Goal: Task Accomplishment & Management: Manage account settings

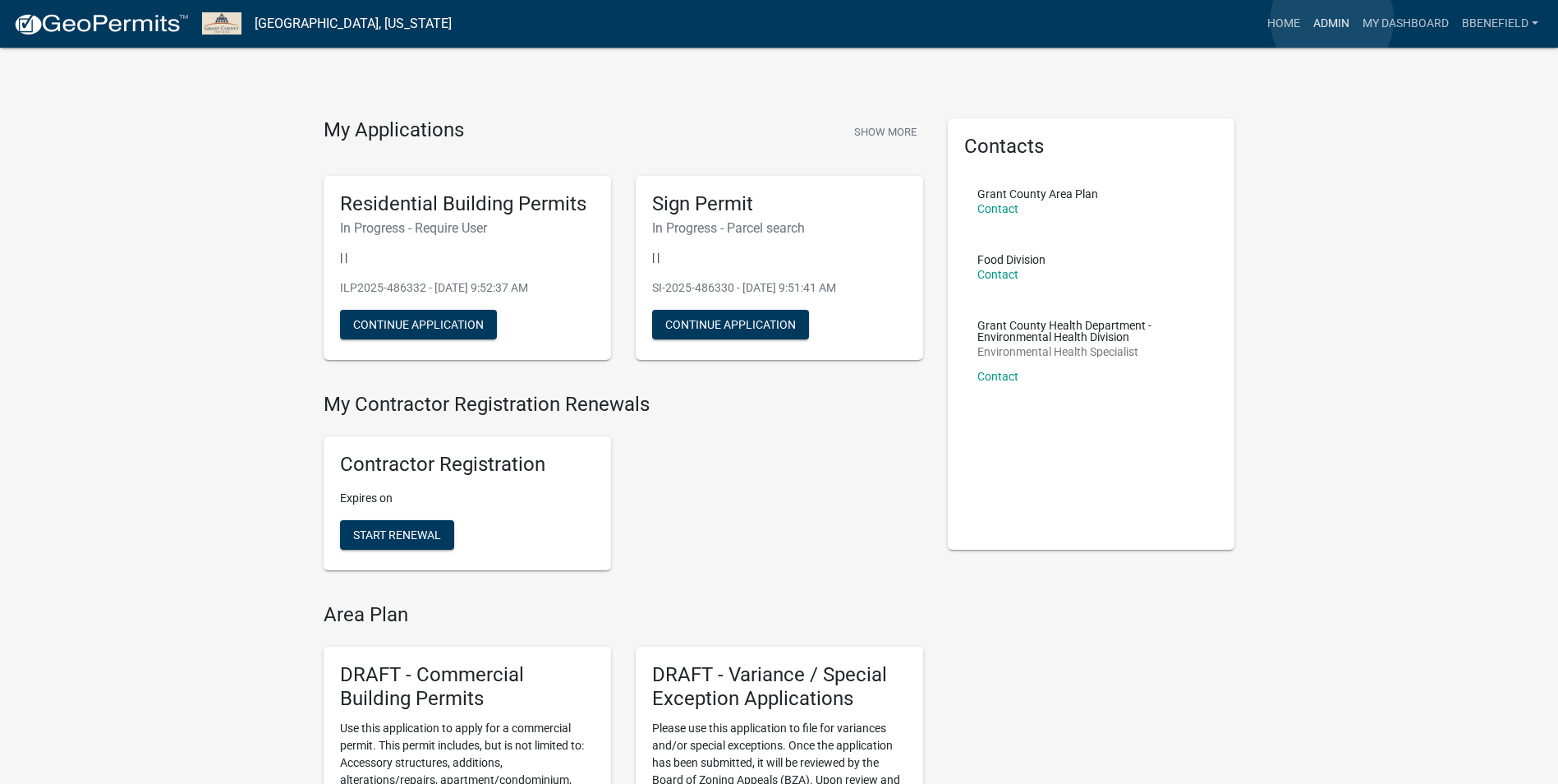
click at [1333, 20] on link "Admin" at bounding box center [1332, 24] width 49 height 31
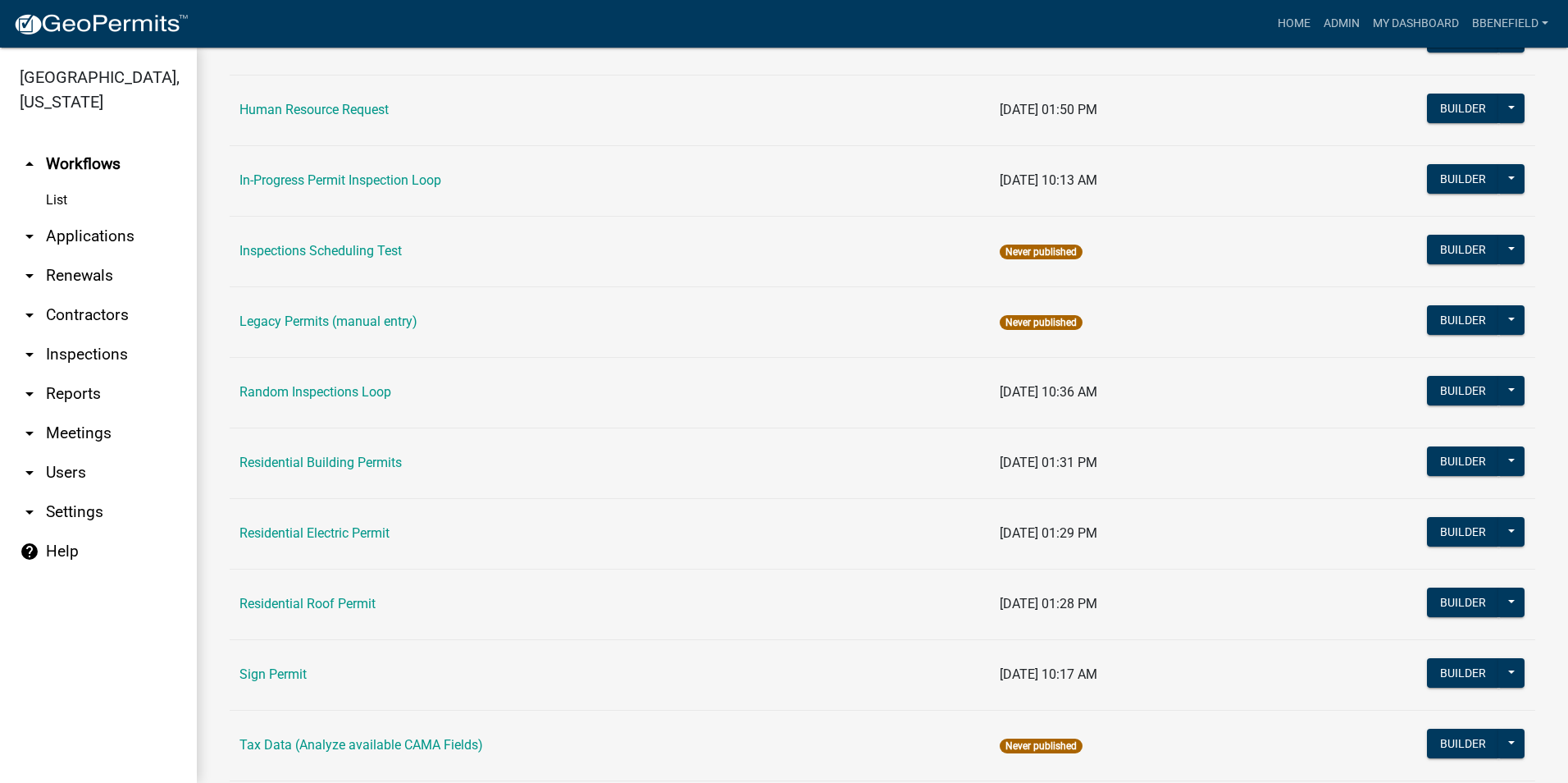
scroll to position [1452, 0]
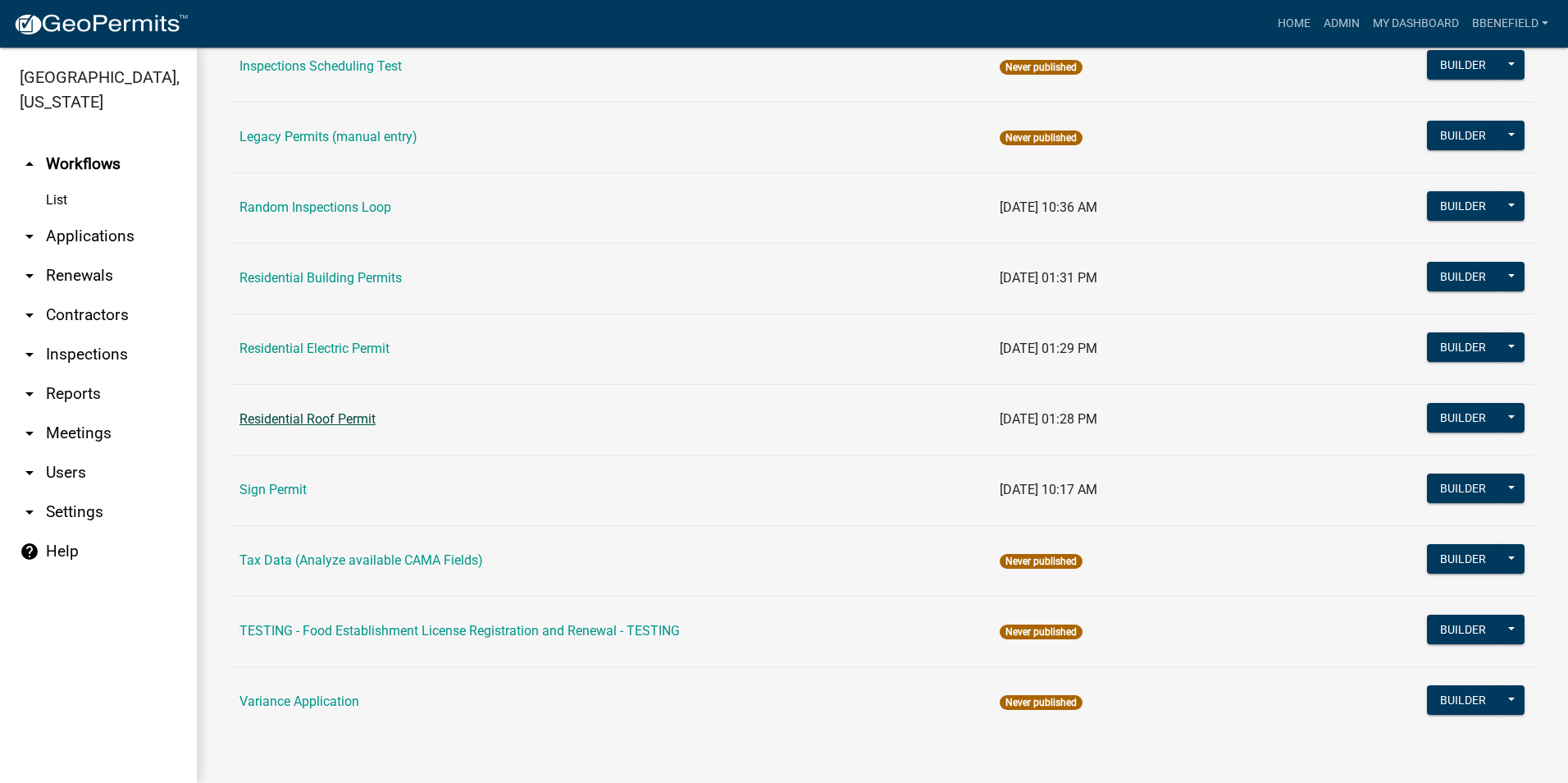
click at [335, 416] on link "Residential Roof Permit" at bounding box center [308, 419] width 136 height 16
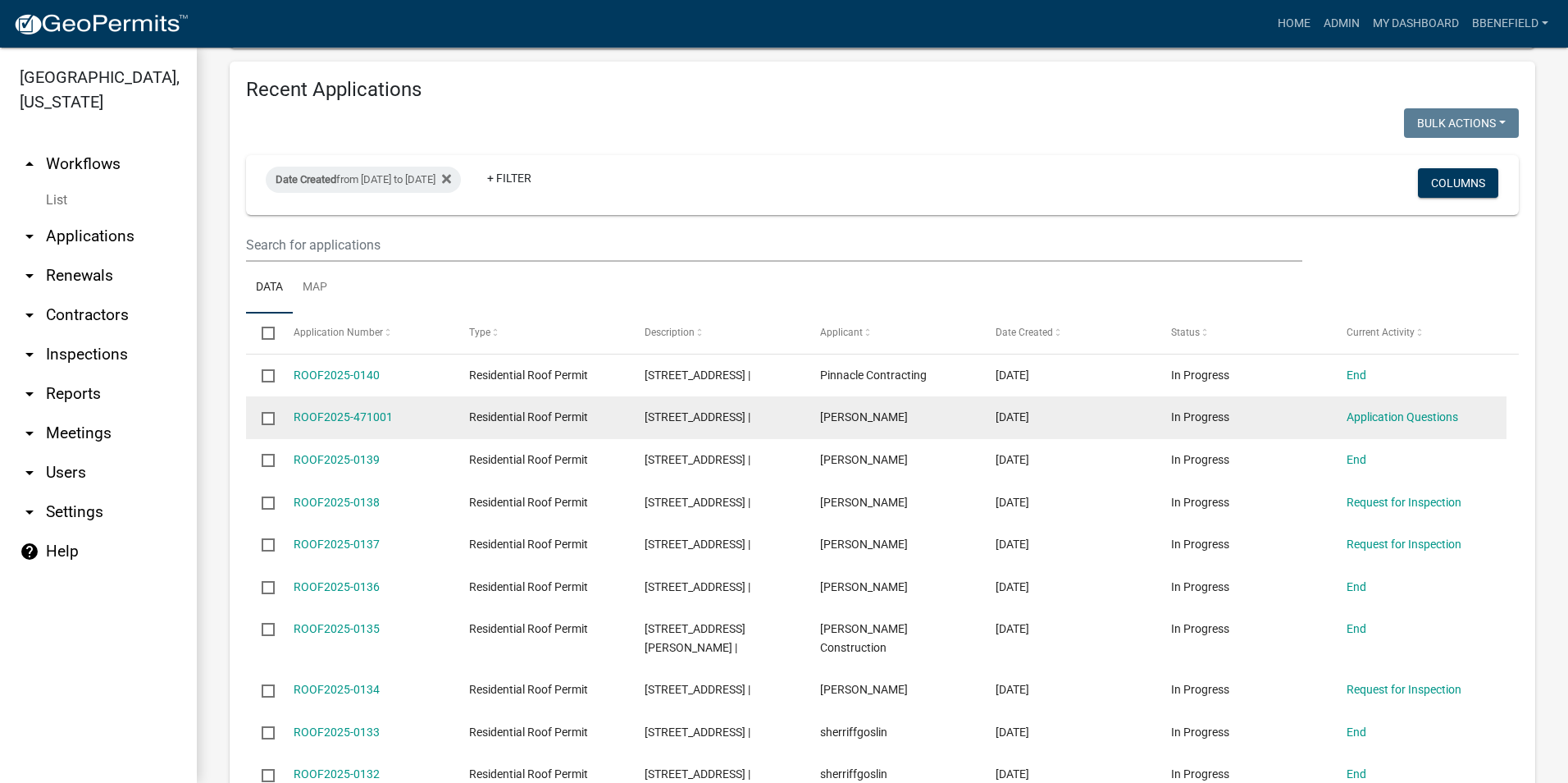
scroll to position [1148, 0]
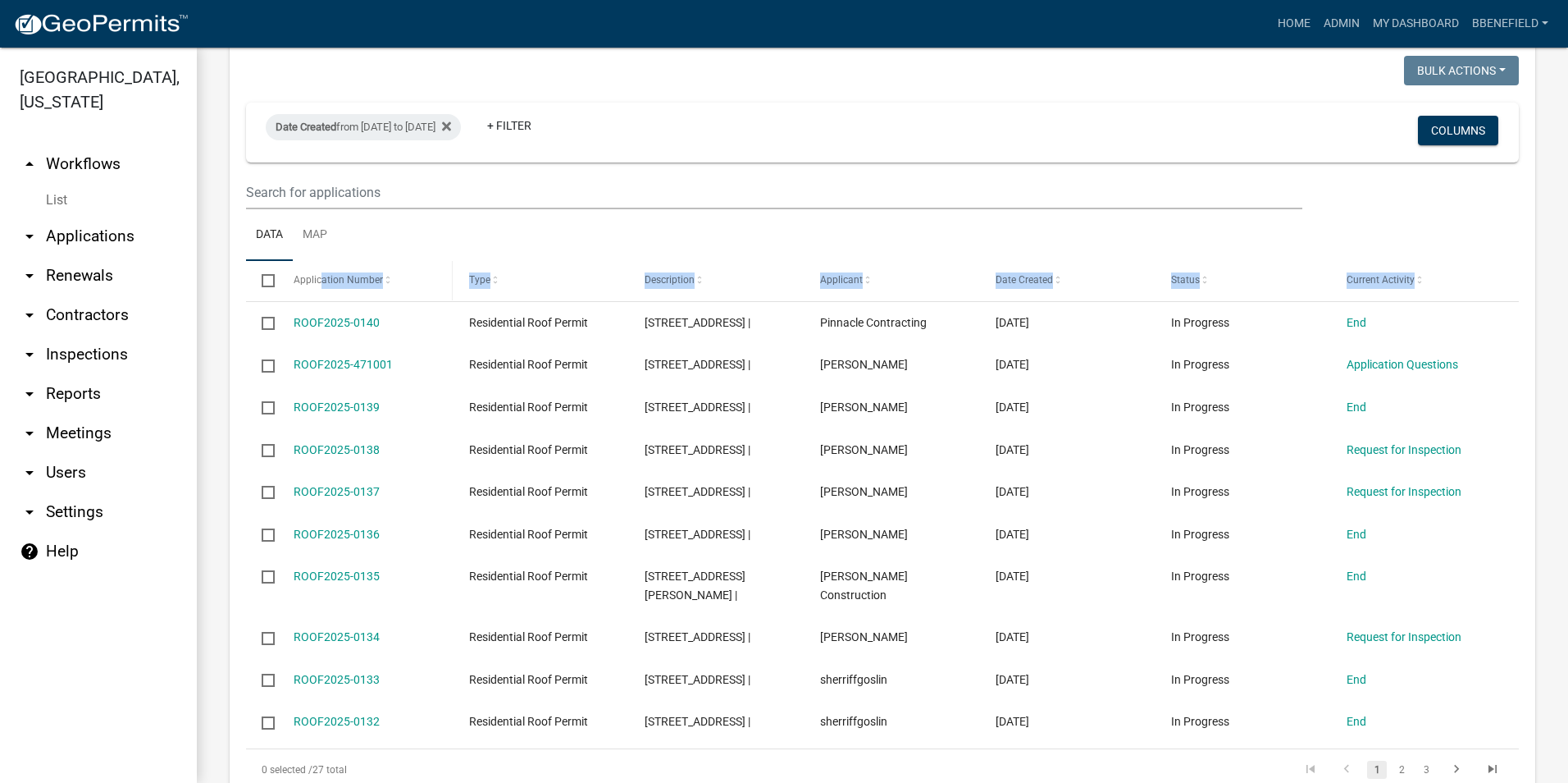
drag, startPoint x: 292, startPoint y: 282, endPoint x: 323, endPoint y: 252, distance: 43.1
click at [323, 261] on div "Select Application Number Type Description Applicant Date Created Status Curren…" at bounding box center [881, 525] width 1273 height 529
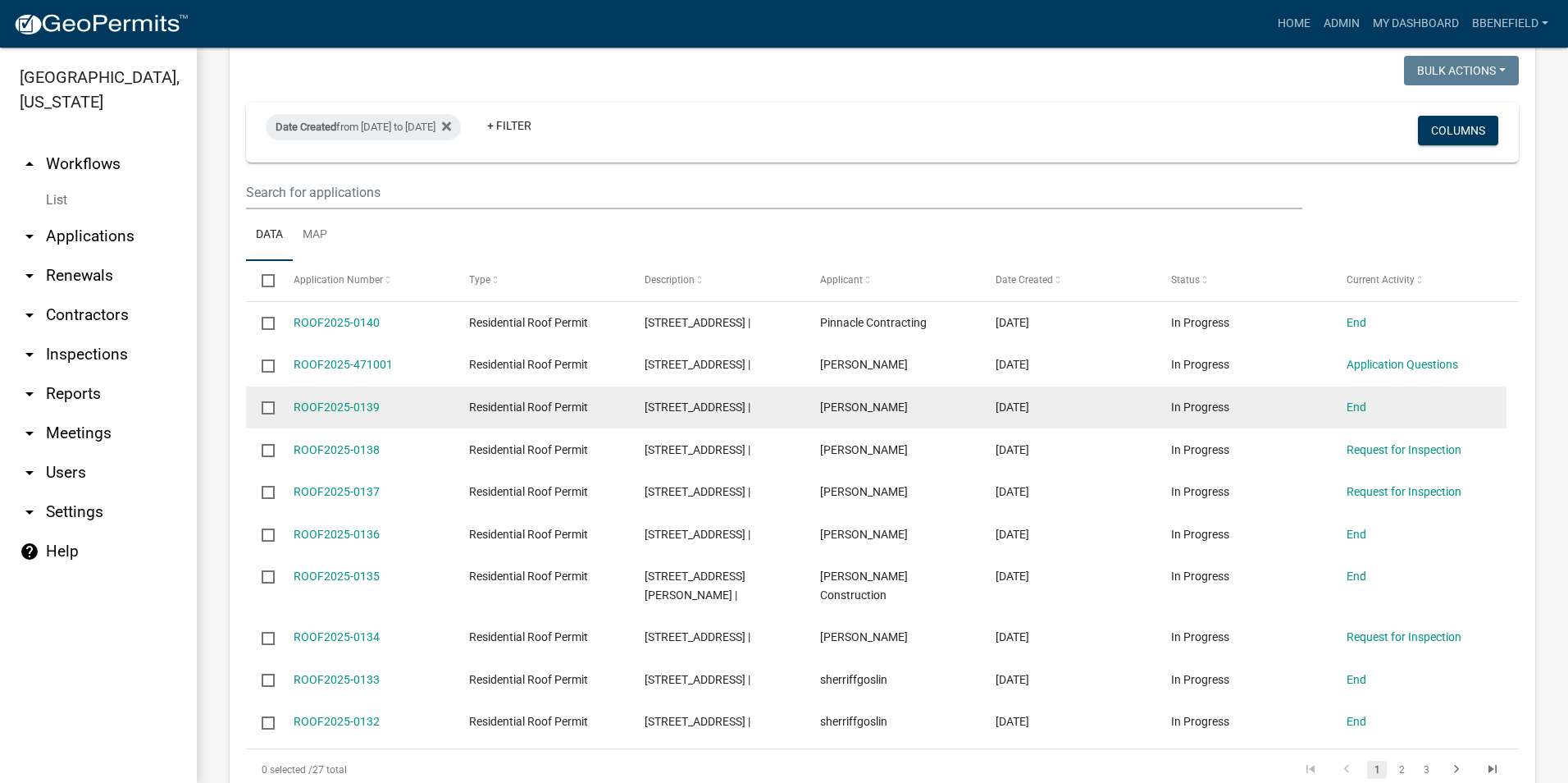
drag, startPoint x: 323, startPoint y: 252, endPoint x: 430, endPoint y: 351, distance: 145.8
click at [388, 344] on datatable-body-cell "ROOF2025-471001" at bounding box center [365, 364] width 176 height 42
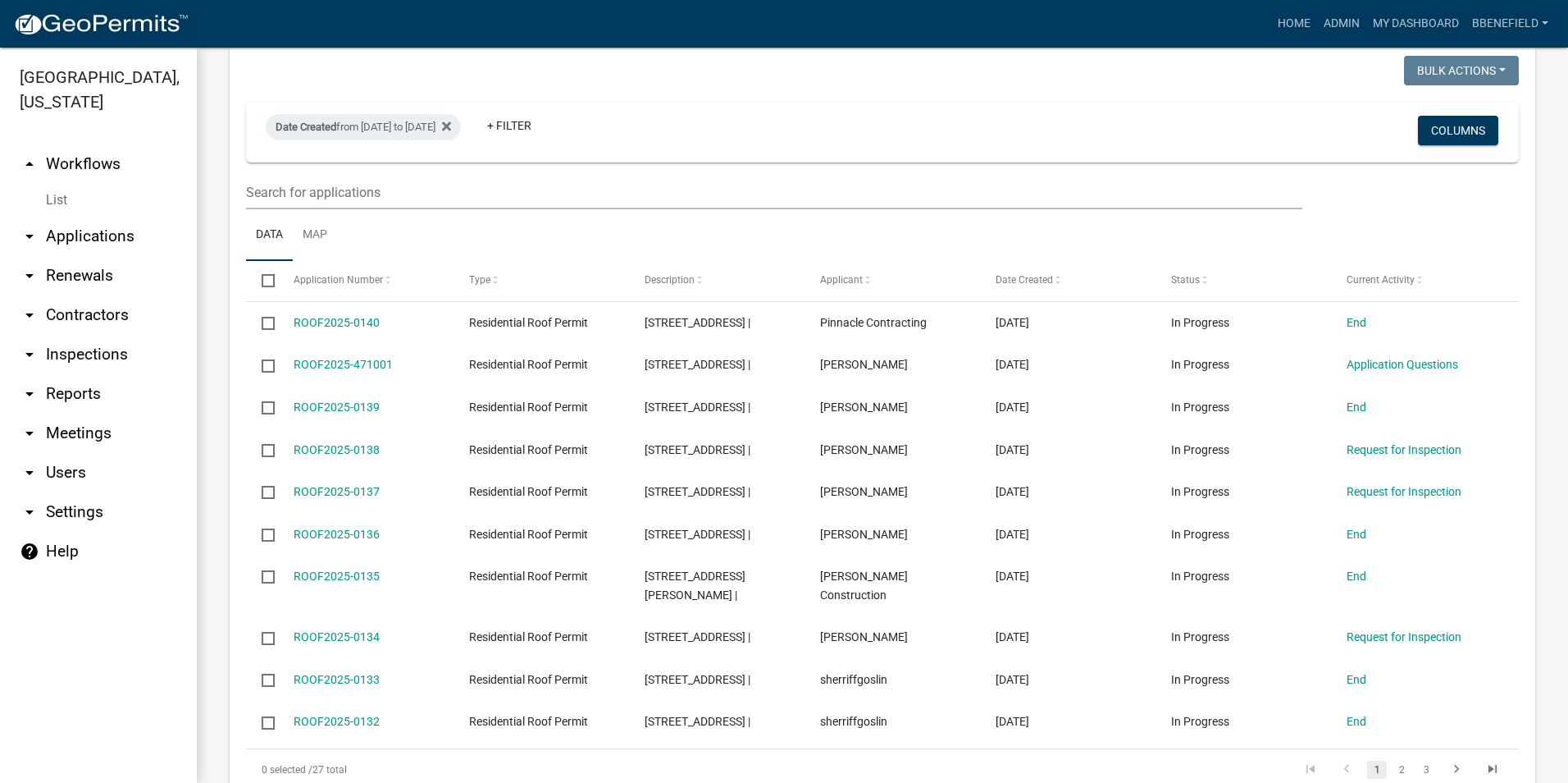
drag, startPoint x: 290, startPoint y: 279, endPoint x: 405, endPoint y: 264, distance: 116.0
click at [405, 264] on div "Select Application Number Type Description Applicant Date Created Status Curren…" at bounding box center [881, 525] width 1273 height 529
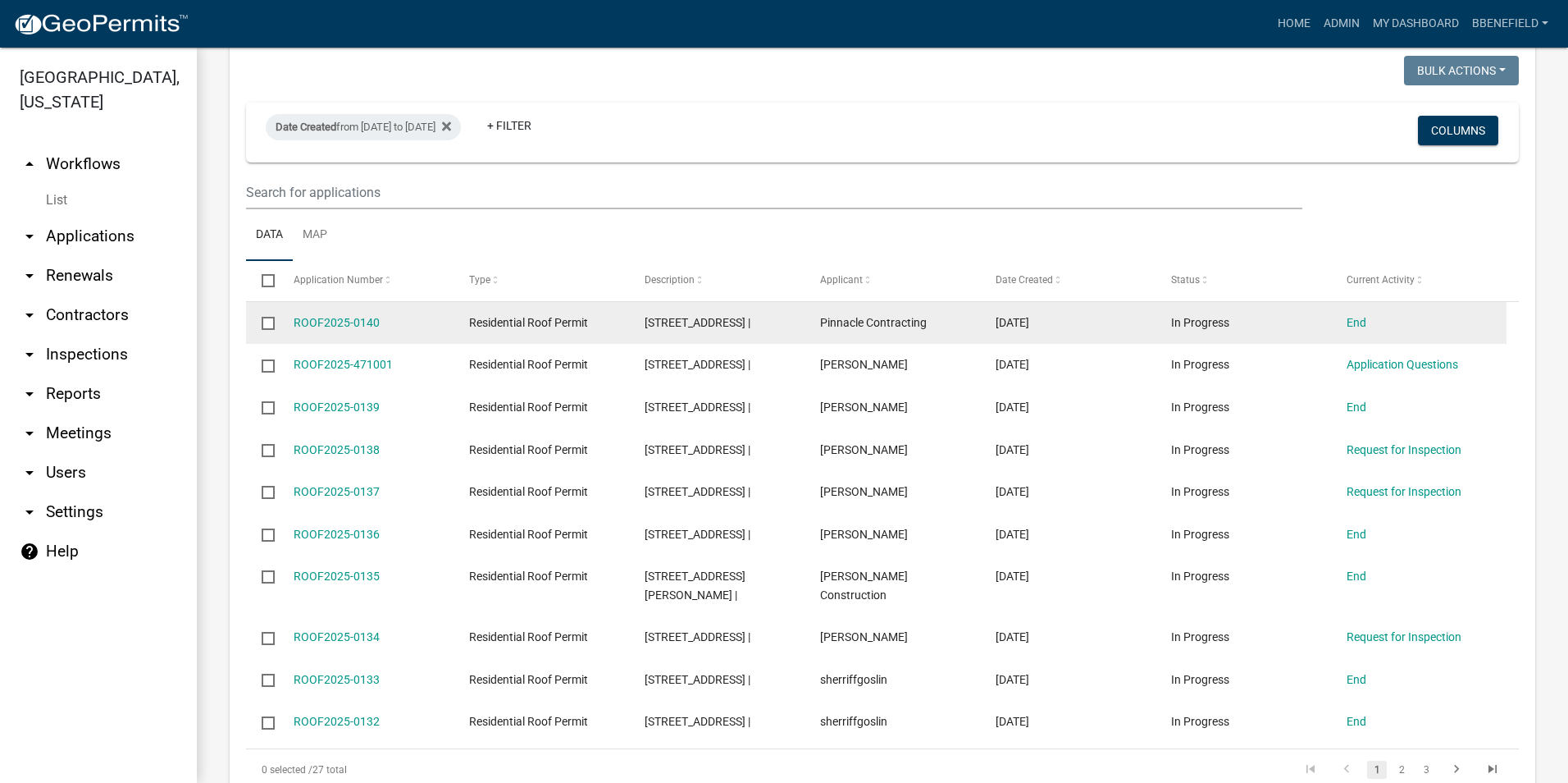
drag, startPoint x: 405, startPoint y: 264, endPoint x: 414, endPoint y: 291, distance: 28.5
click at [414, 313] on div "ROOF2025-0140" at bounding box center [365, 323] width 144 height 19
drag, startPoint x: 292, startPoint y: 284, endPoint x: 377, endPoint y: 305, distance: 87.6
click at [377, 305] on datatable-body-cell "ROOF2025-0140" at bounding box center [365, 323] width 176 height 42
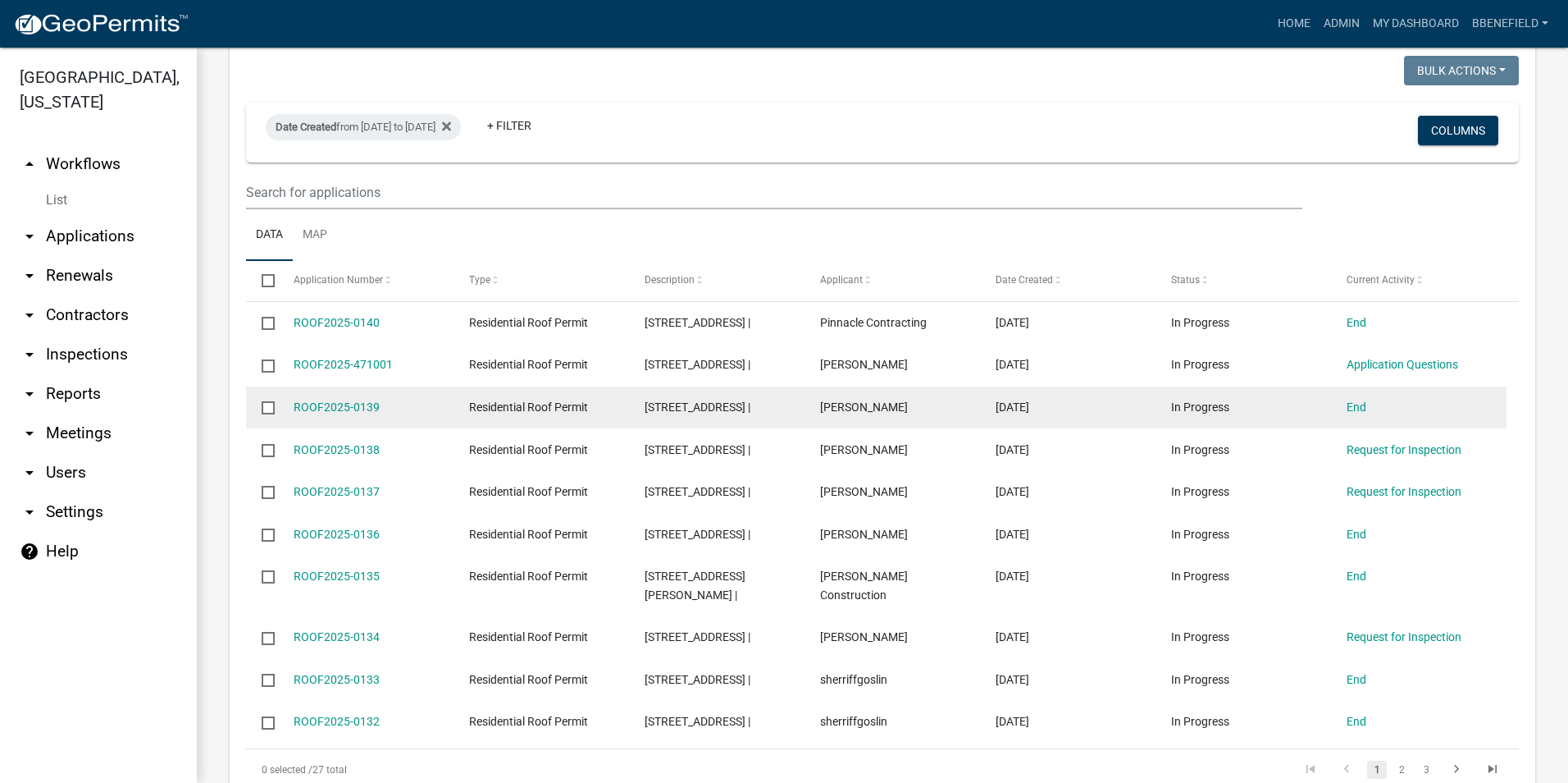
drag, startPoint x: 290, startPoint y: 367, endPoint x: 387, endPoint y: 381, distance: 98.0
click at [387, 387] on datatable-body-cell "ROOF2025-0139" at bounding box center [365, 407] width 176 height 42
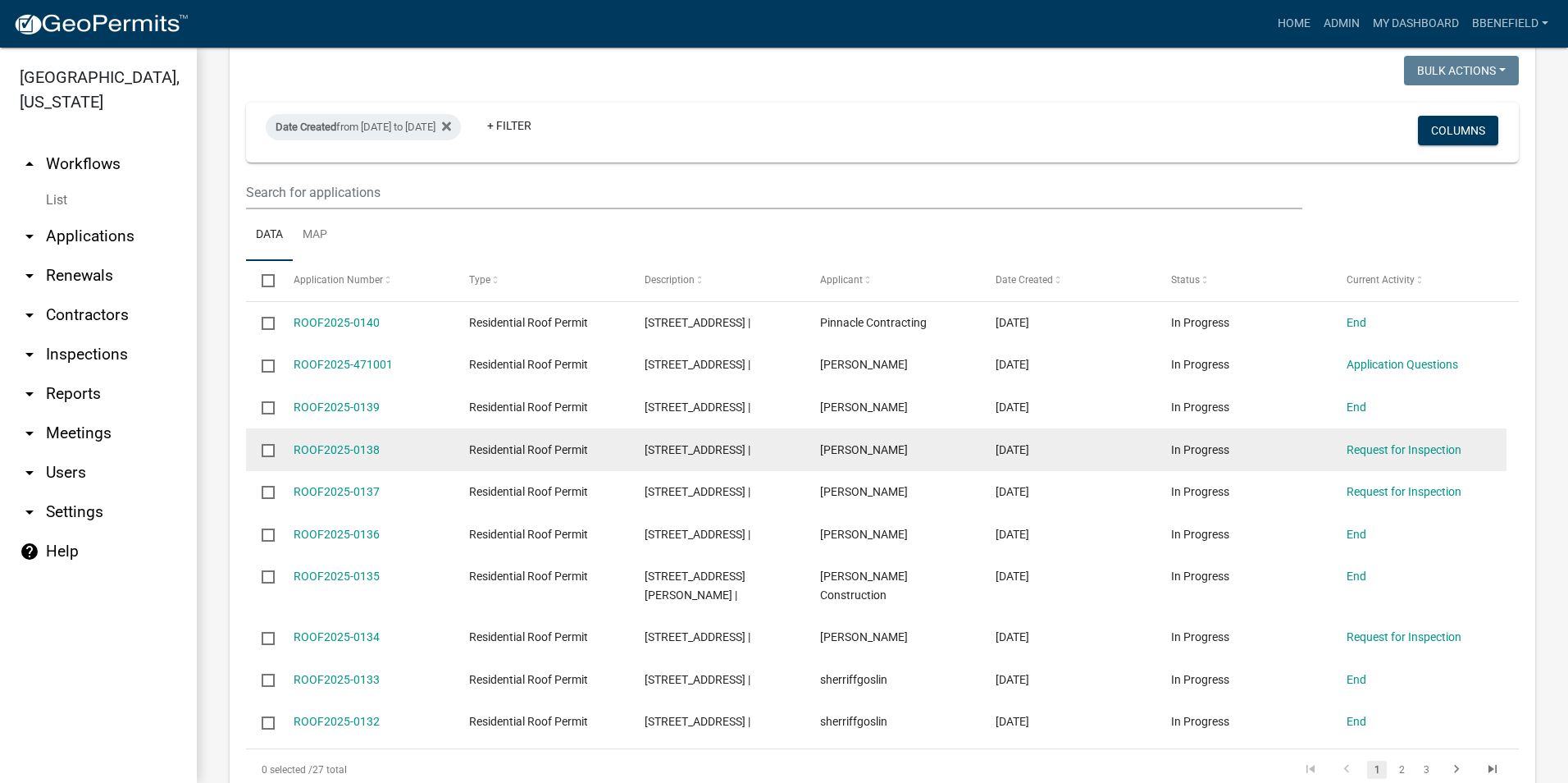
drag, startPoint x: 286, startPoint y: 409, endPoint x: 386, endPoint y: 421, distance: 100.7
click at [386, 428] on datatable-body-cell "ROOF2025-0138" at bounding box center [365, 449] width 176 height 42
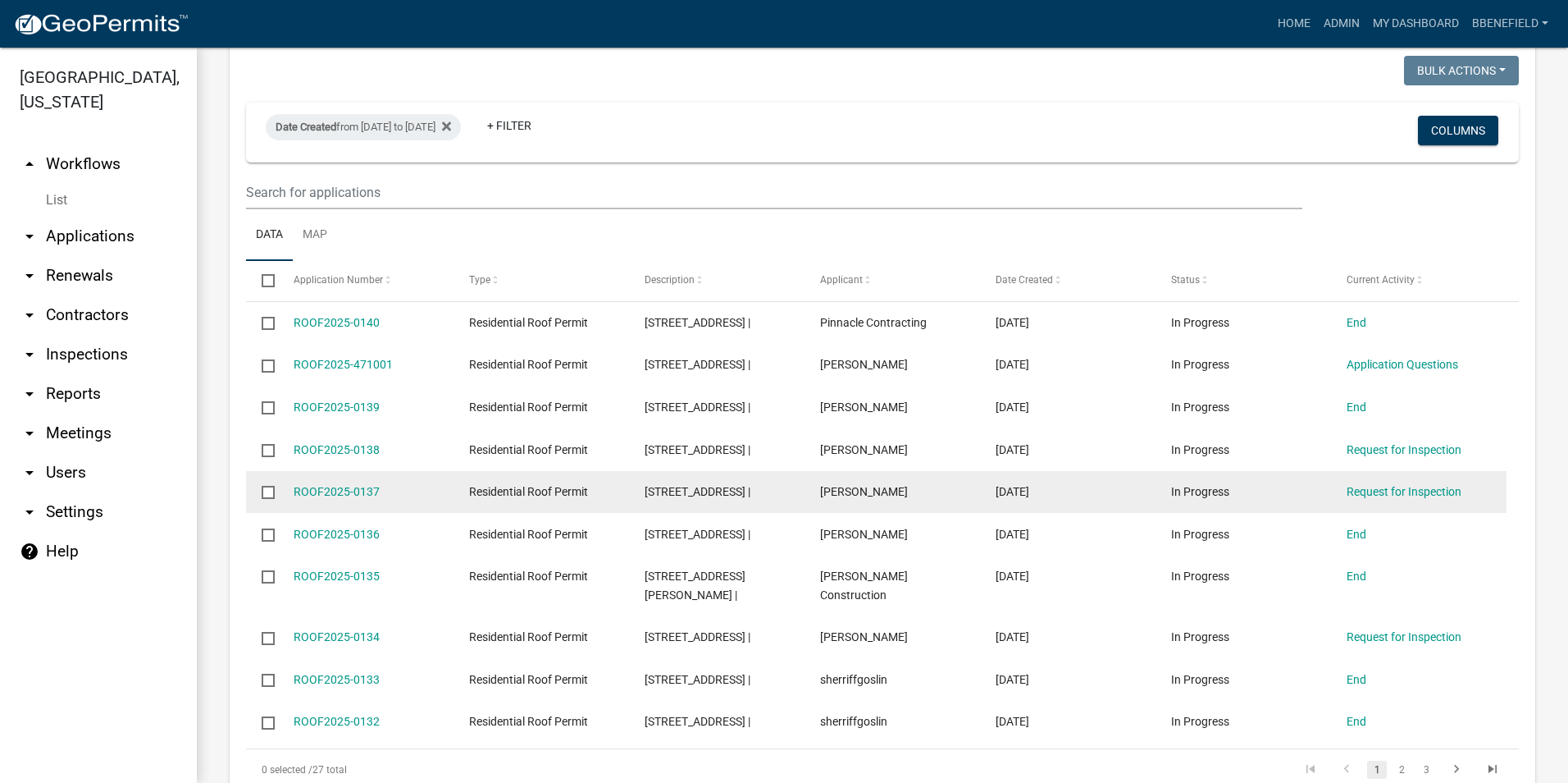
drag, startPoint x: 288, startPoint y: 453, endPoint x: 391, endPoint y: 455, distance: 103.0
click at [391, 471] on datatable-body-cell "ROOF2025-0137" at bounding box center [365, 491] width 176 height 42
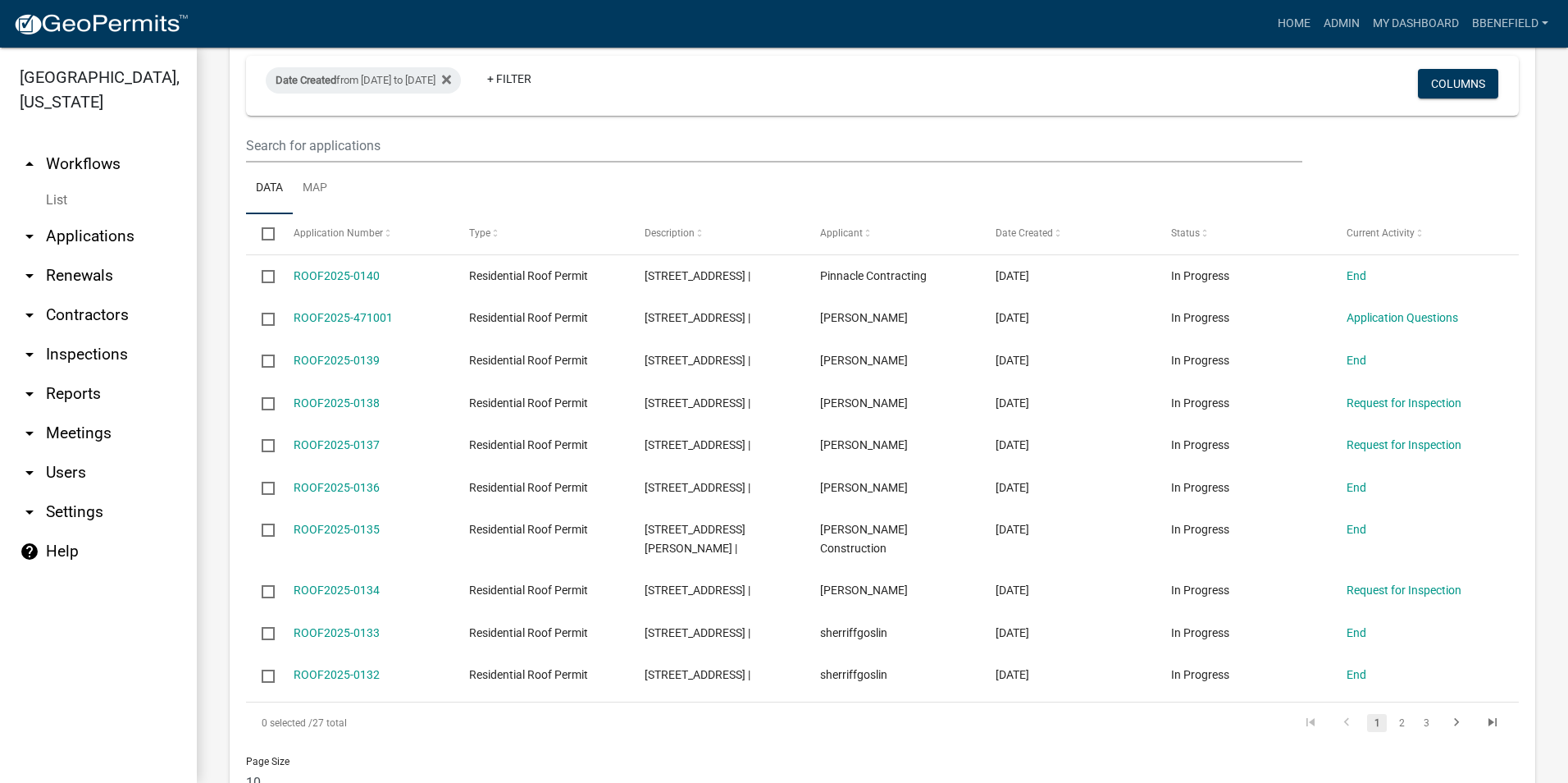
scroll to position [1218, 0]
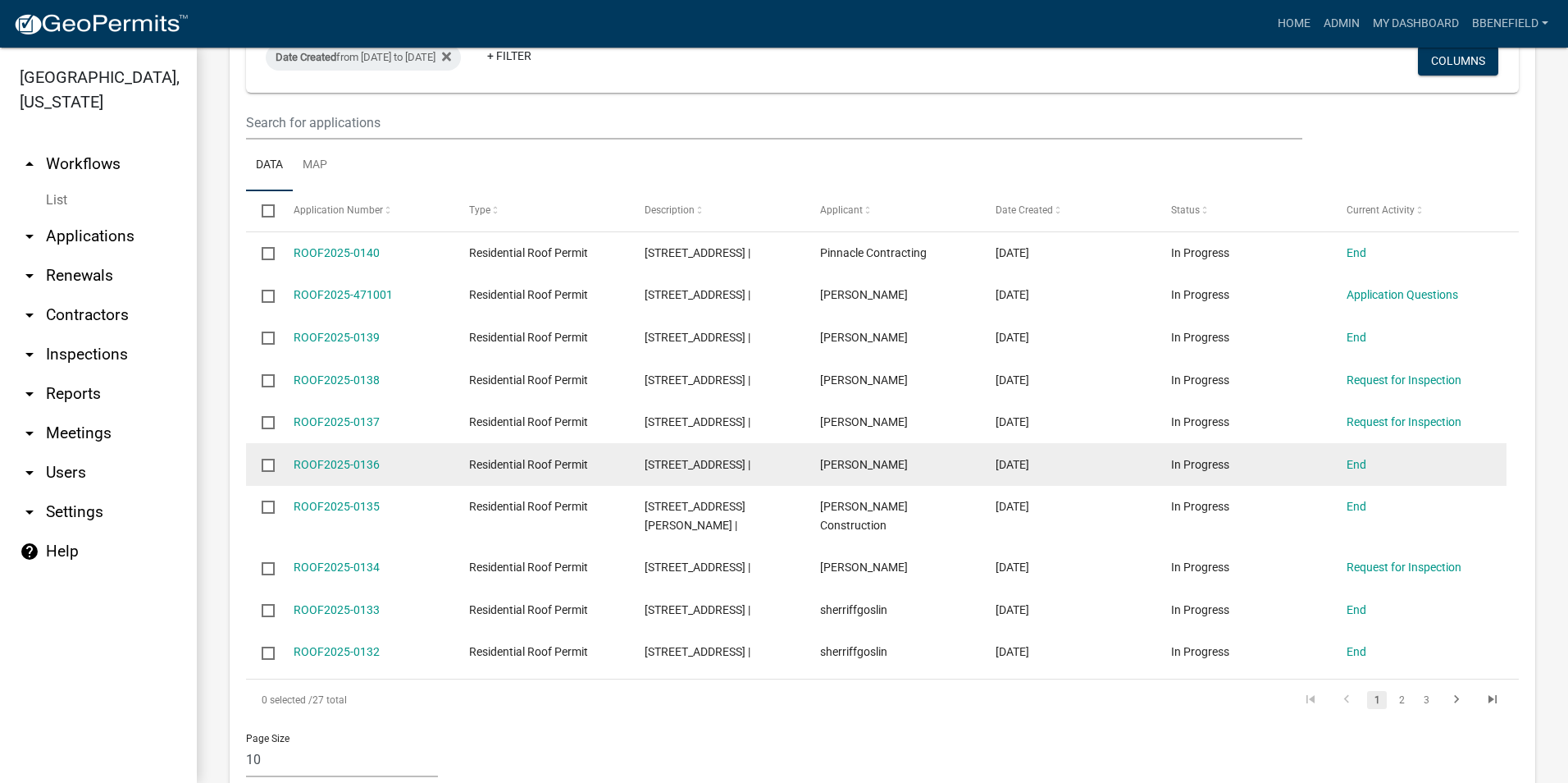
drag, startPoint x: 287, startPoint y: 419, endPoint x: 380, endPoint y: 421, distance: 93.0
click at [380, 443] on datatable-body-cell "ROOF2025-0136" at bounding box center [365, 464] width 176 height 42
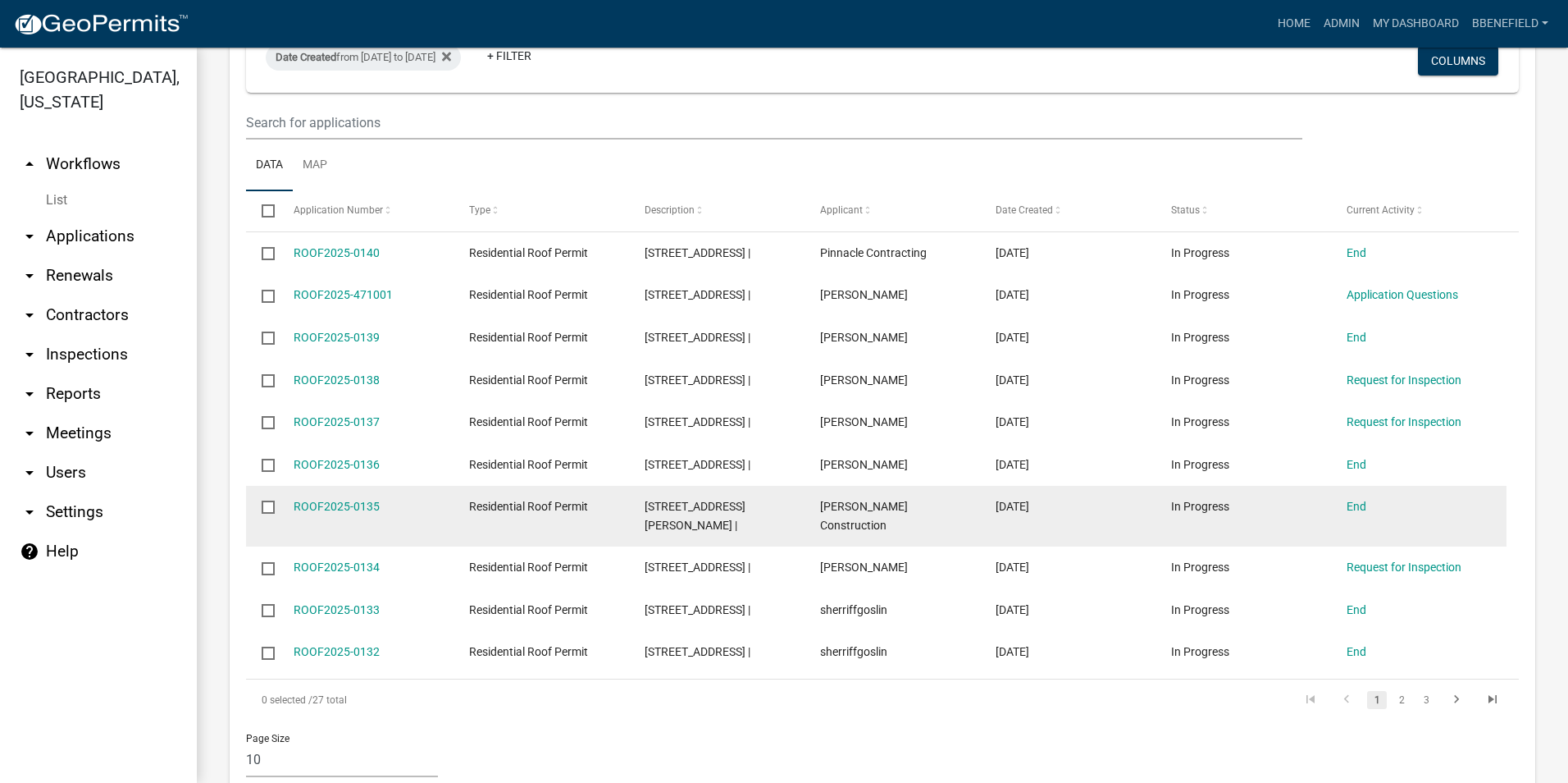
drag, startPoint x: 288, startPoint y: 470, endPoint x: 403, endPoint y: 464, distance: 115.2
click at [403, 486] on datatable-body-cell "ROOF2025-0135" at bounding box center [365, 516] width 176 height 61
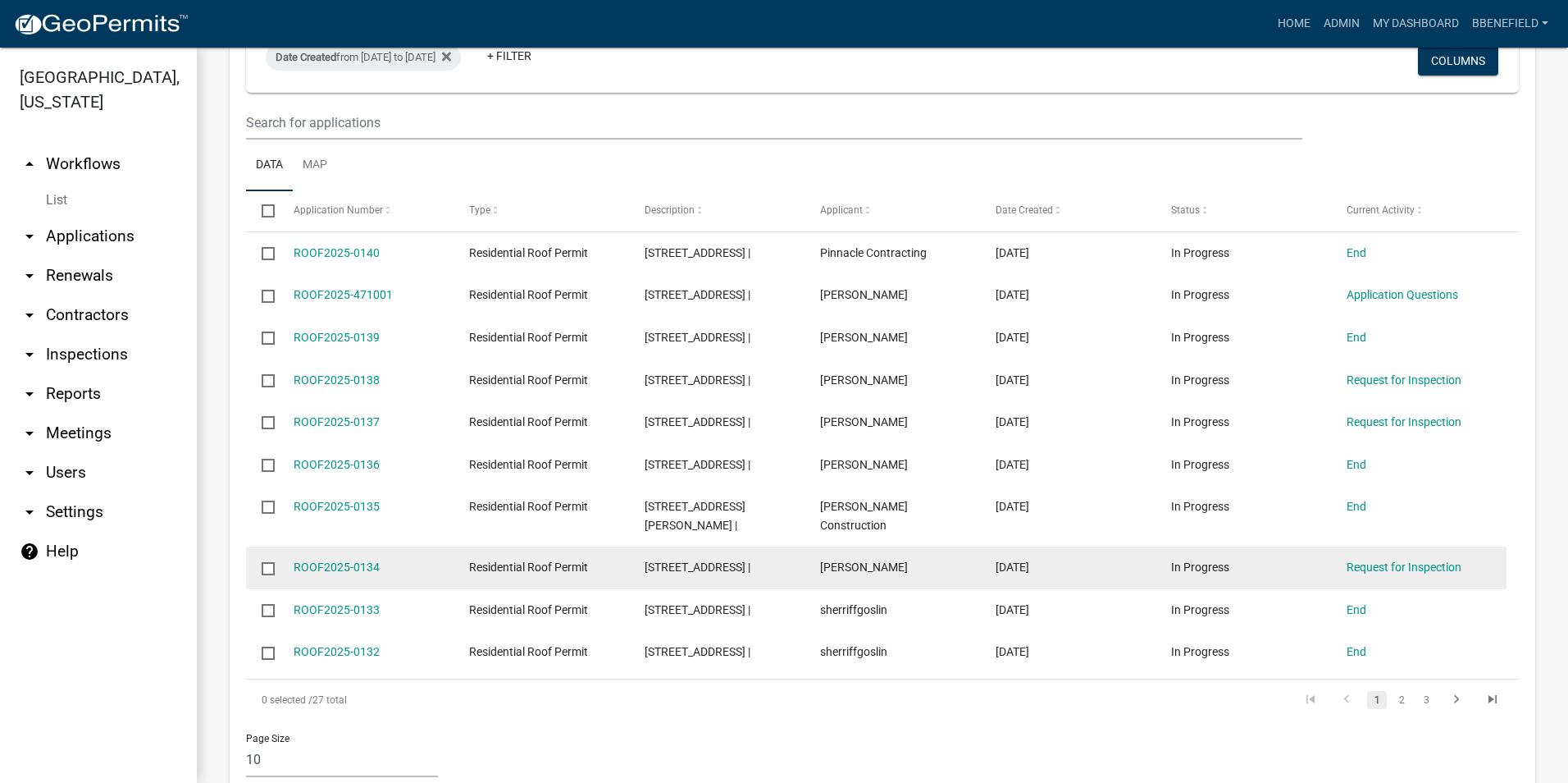
drag, startPoint x: 292, startPoint y: 512, endPoint x: 393, endPoint y: 498, distance: 102.0
click at [393, 547] on datatable-body-cell "ROOF2025-0134" at bounding box center [365, 567] width 176 height 42
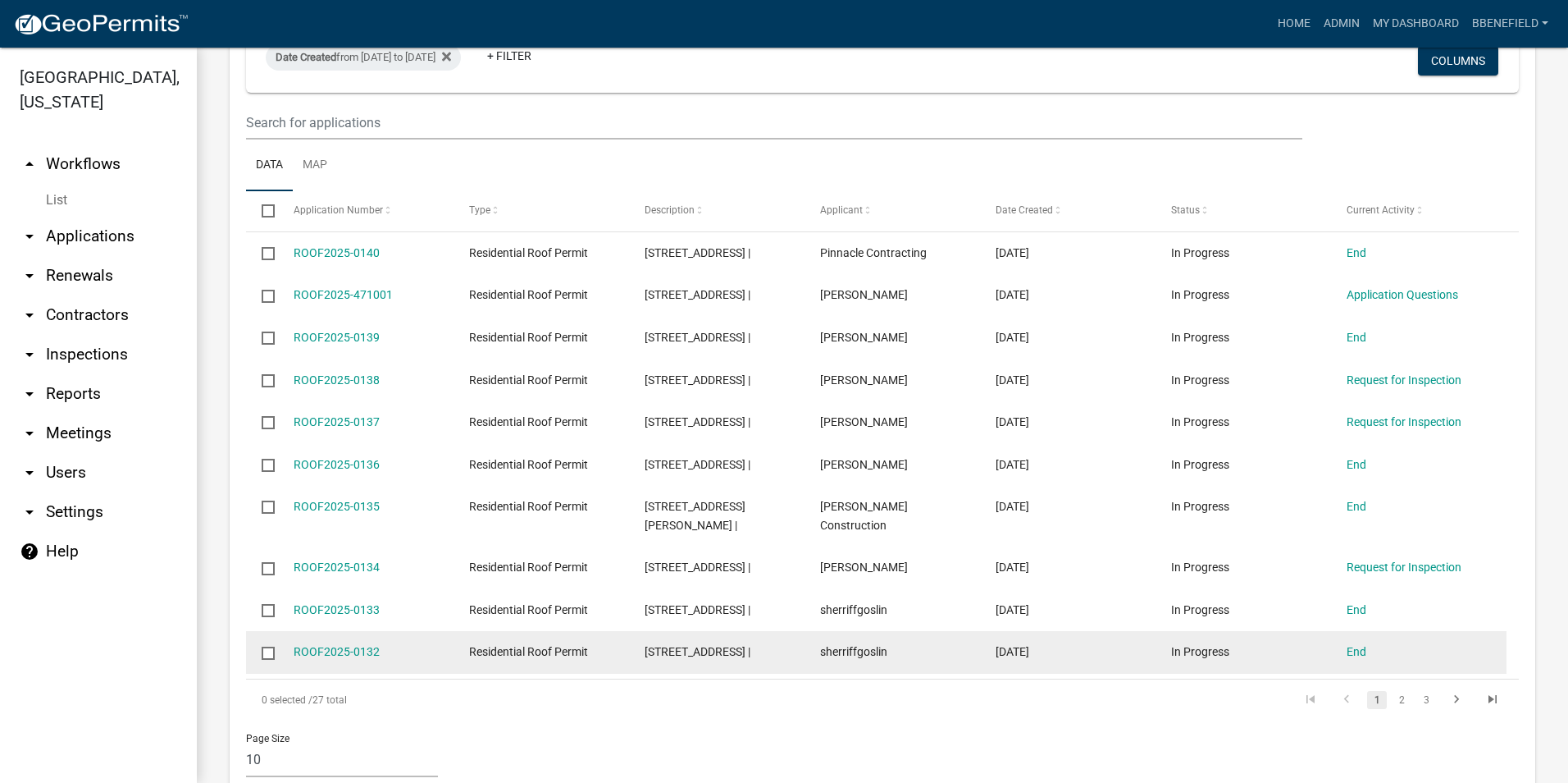
drag, startPoint x: 291, startPoint y: 597, endPoint x: 380, endPoint y: 598, distance: 89.0
click at [380, 631] on datatable-body-cell "ROOF2025-0132" at bounding box center [365, 651] width 176 height 42
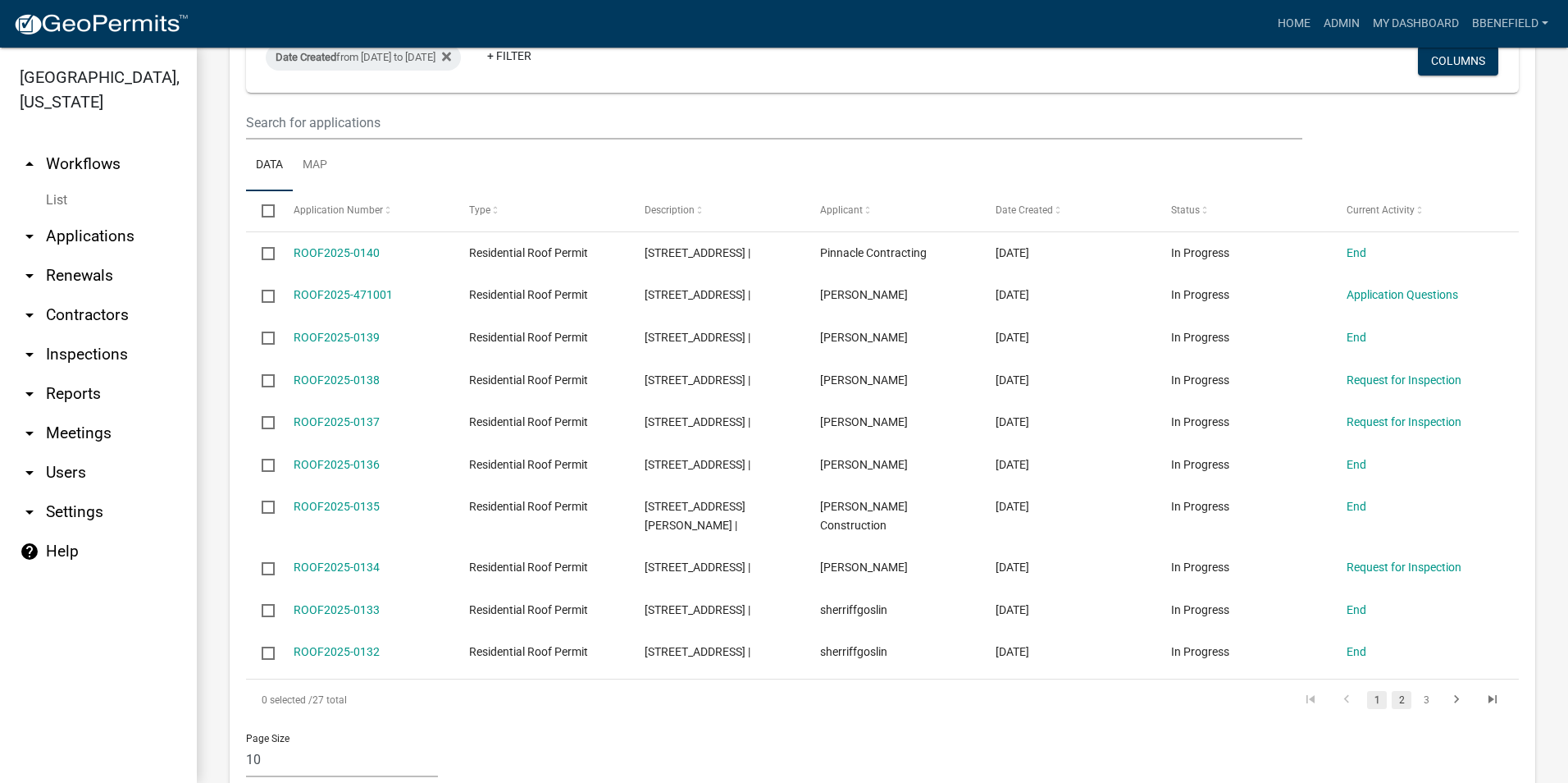
click at [1391, 691] on link "2" at bounding box center [1401, 699] width 20 height 18
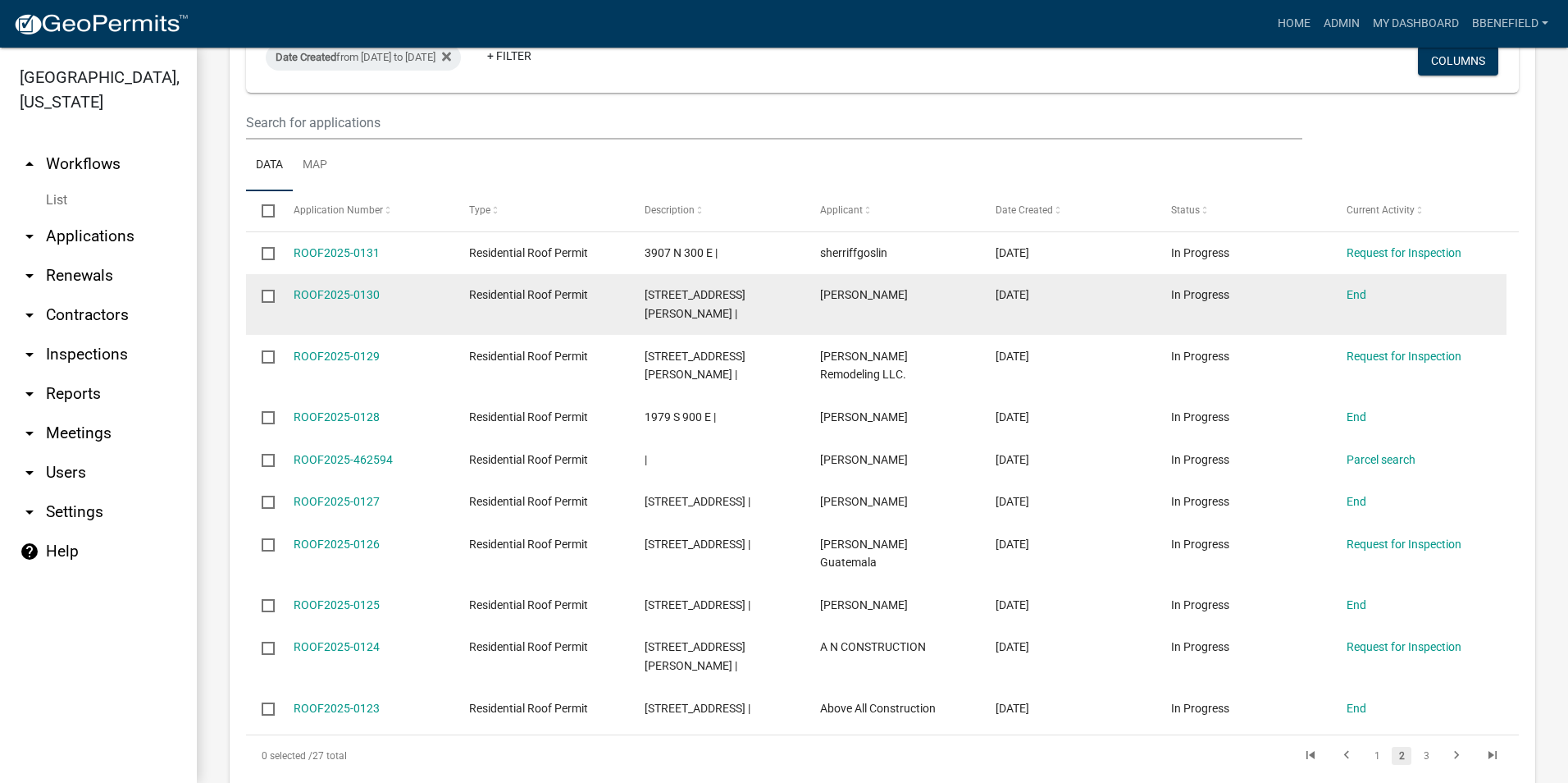
drag, startPoint x: 291, startPoint y: 210, endPoint x: 400, endPoint y: 251, distance: 116.5
click at [400, 251] on datatable-scroller "ROOF2025-0131 Residential Roof Permit 3907 N 300 E | sherriffgoslin [DATE] In P…" at bounding box center [876, 481] width 1260 height 497
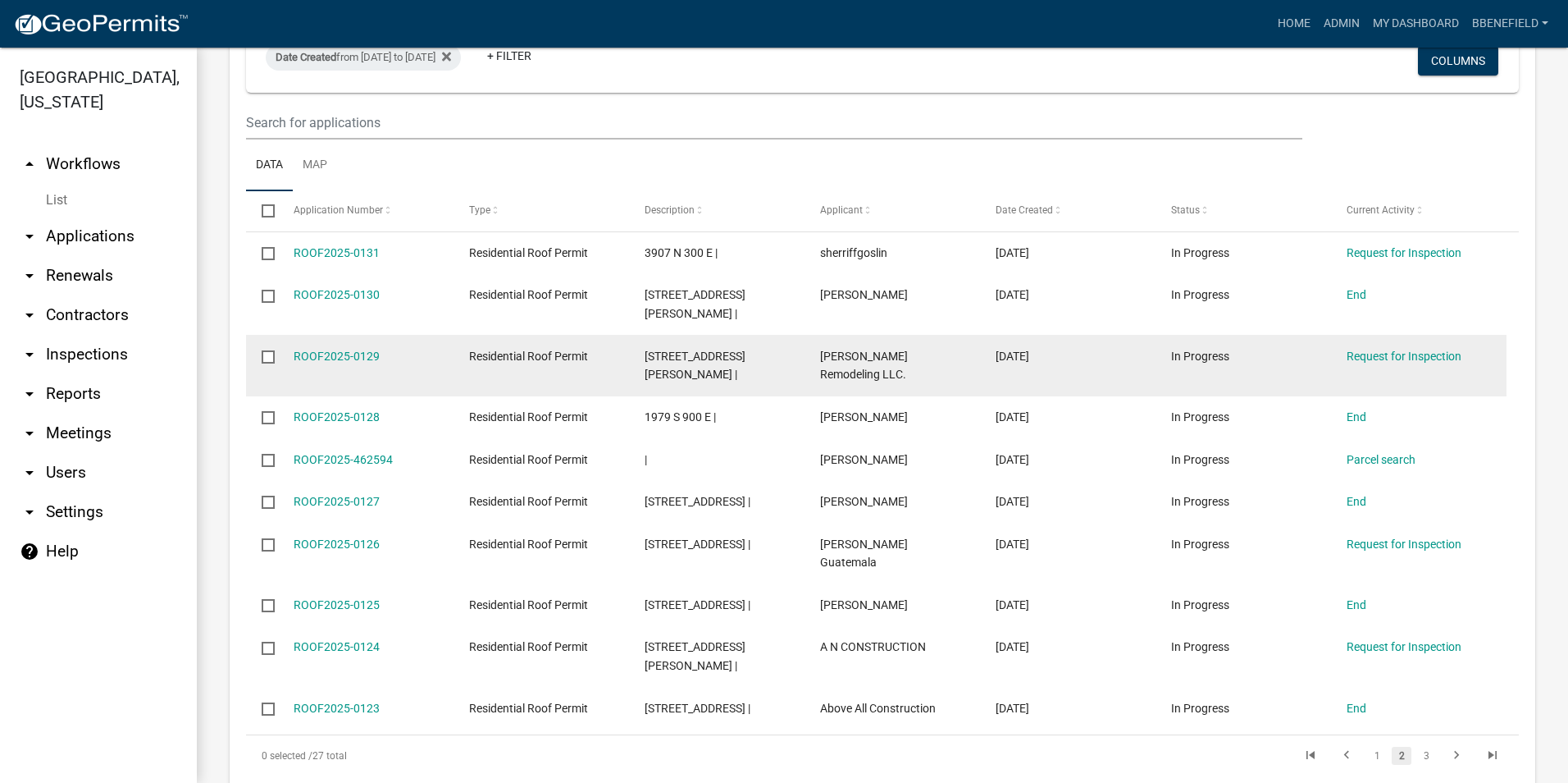
drag, startPoint x: 400, startPoint y: 251, endPoint x: 415, endPoint y: 310, distance: 60.9
click at [416, 335] on datatable-body-cell "ROOF2025-0129" at bounding box center [365, 365] width 176 height 61
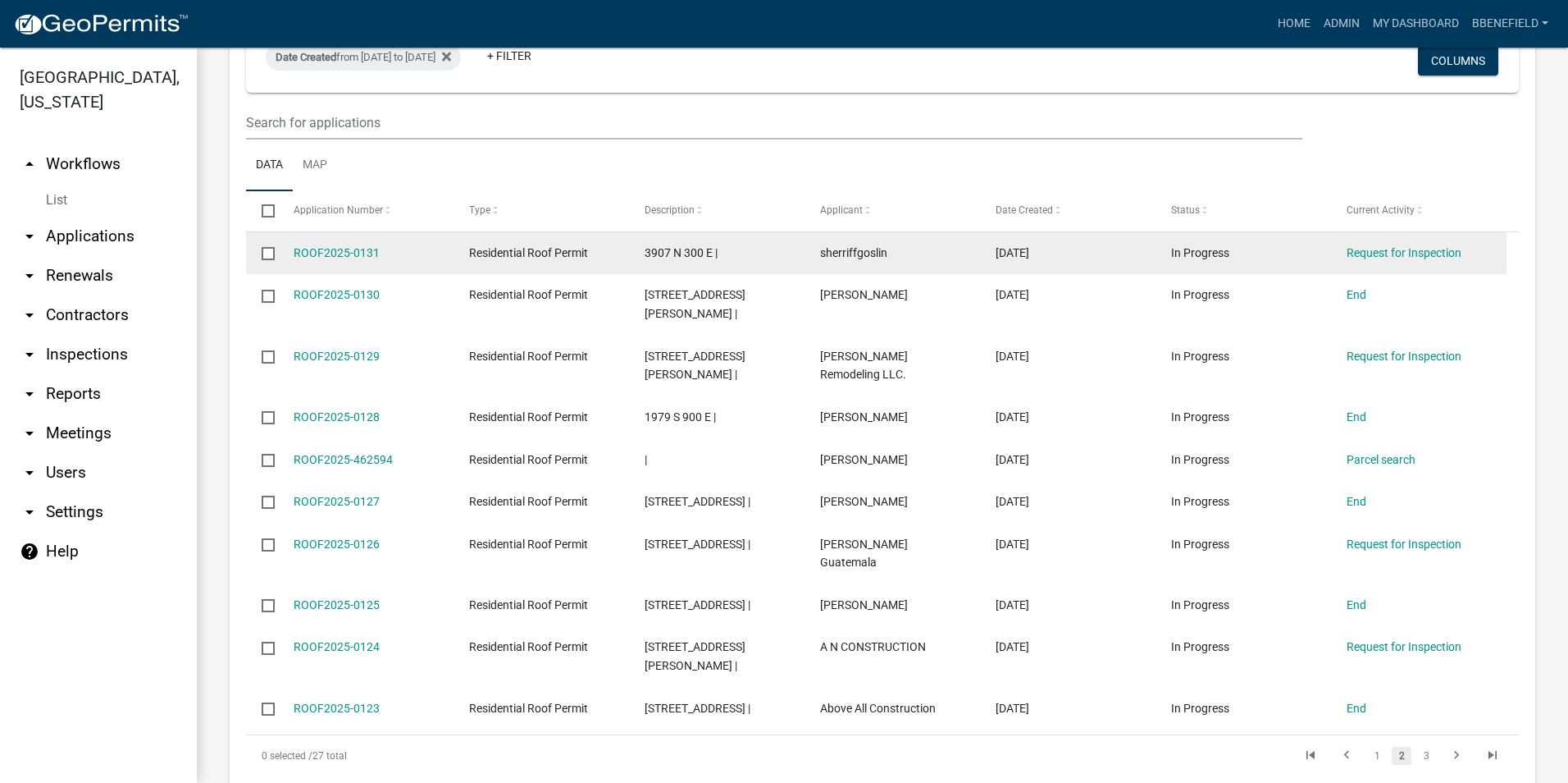
drag, startPoint x: 291, startPoint y: 209, endPoint x: 377, endPoint y: 232, distance: 89.0
click at [377, 232] on datatable-body-cell "ROOF2025-0131" at bounding box center [365, 253] width 176 height 42
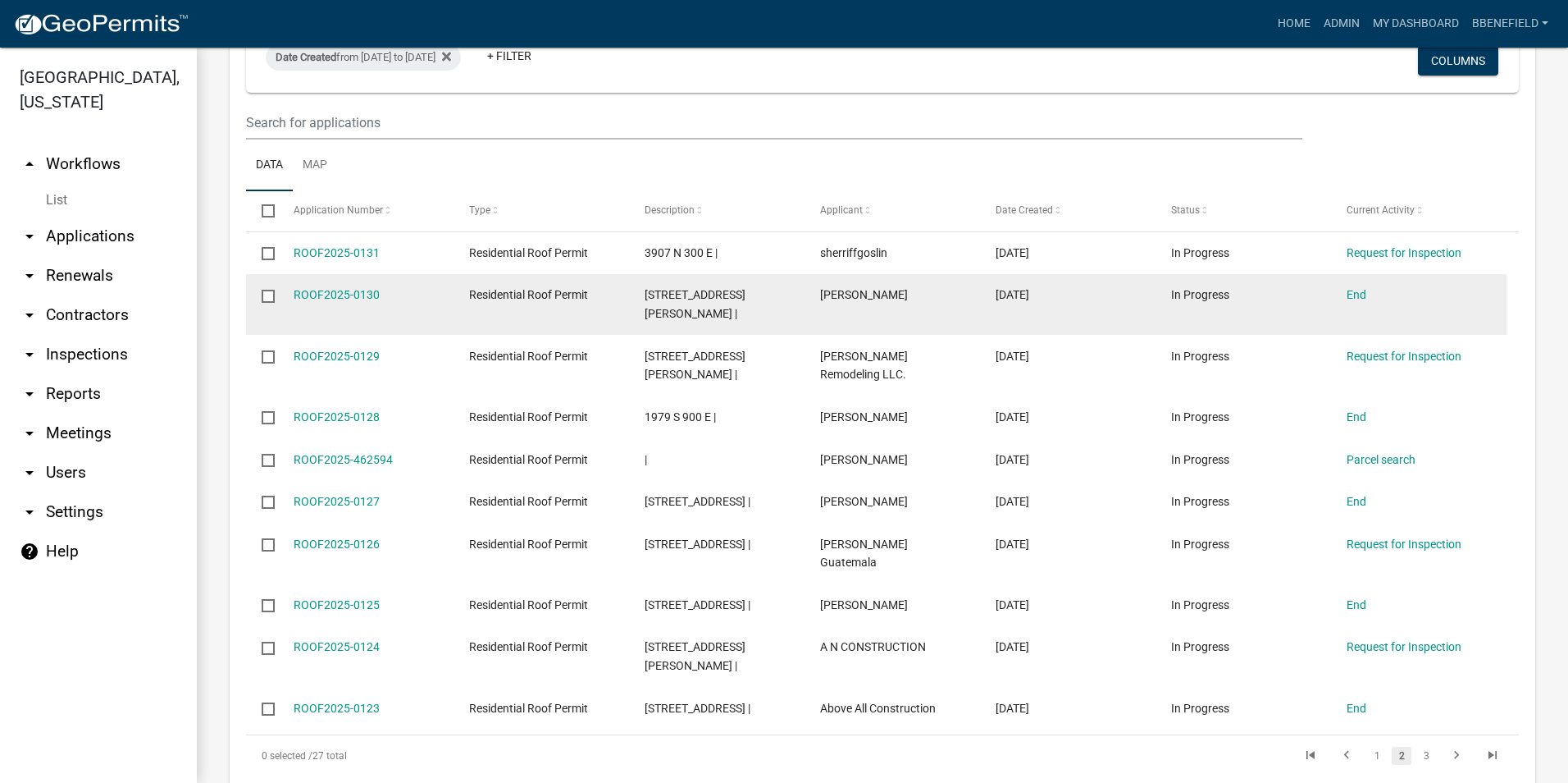
drag, startPoint x: 288, startPoint y: 254, endPoint x: 392, endPoint y: 271, distance: 105.4
click at [392, 274] on datatable-body-cell "ROOF2025-0130" at bounding box center [365, 304] width 176 height 61
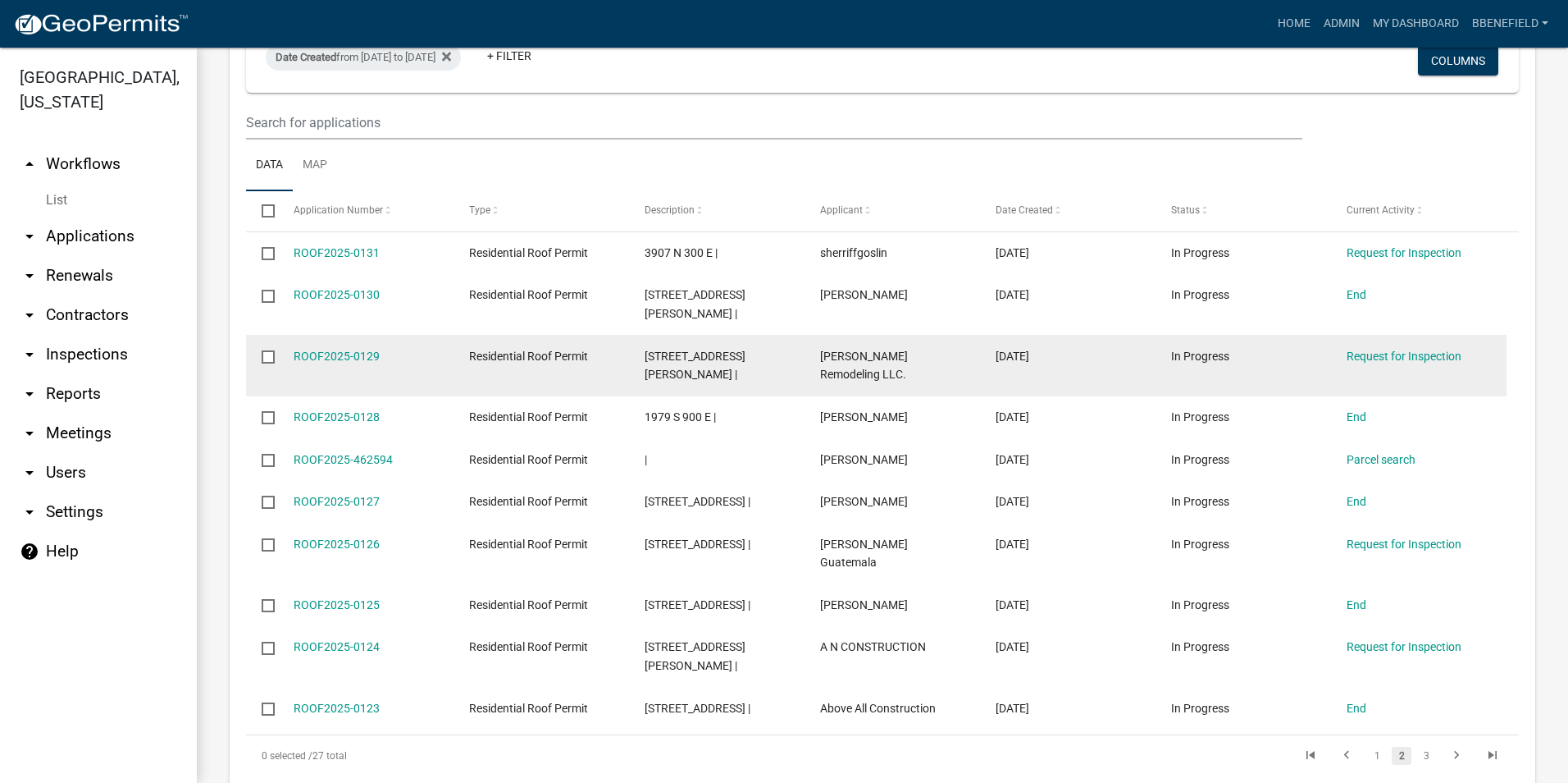
drag, startPoint x: 285, startPoint y: 297, endPoint x: 402, endPoint y: 313, distance: 118.1
click at [402, 335] on datatable-body-cell "ROOF2025-0129" at bounding box center [365, 365] width 176 height 61
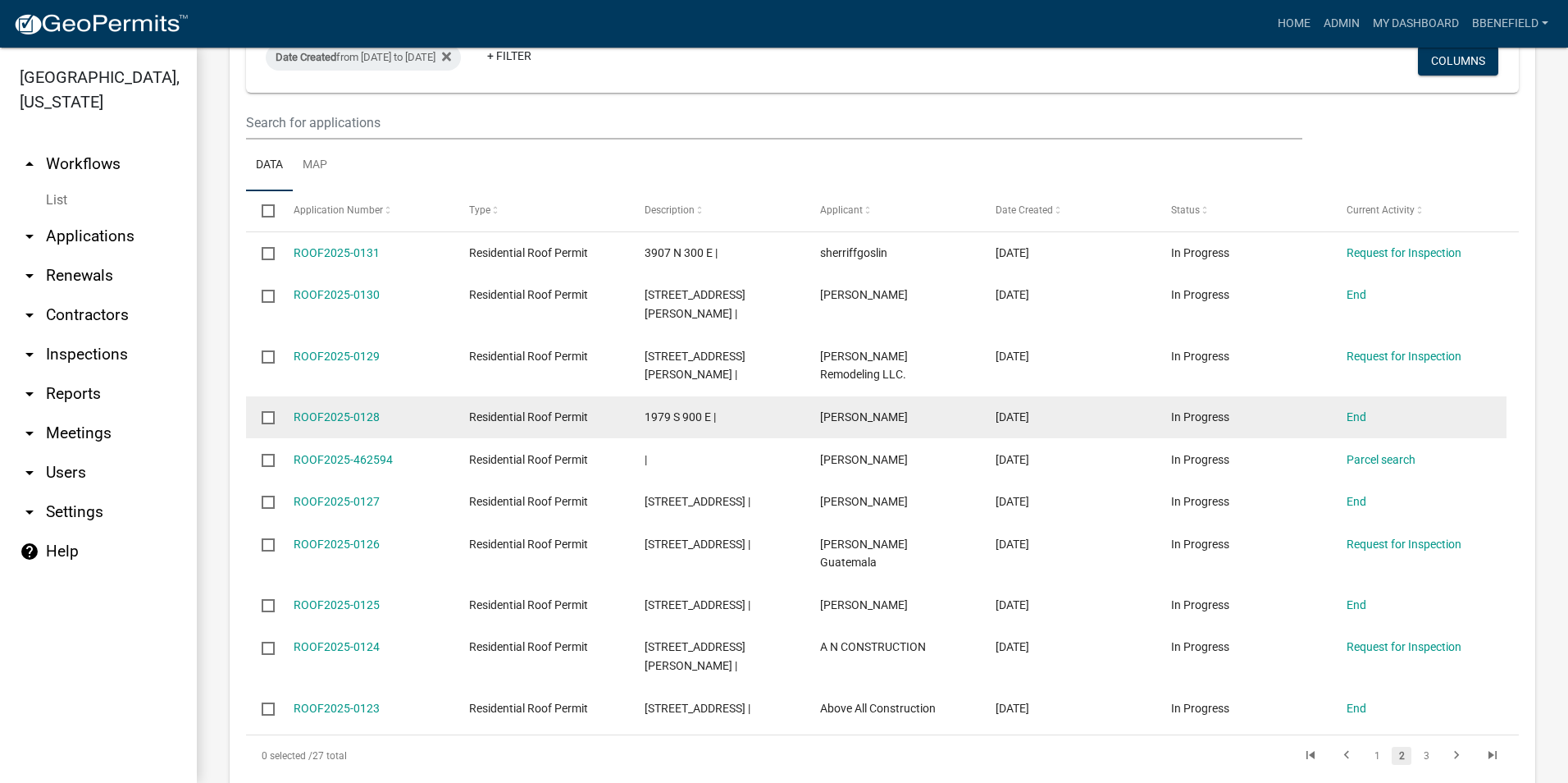
drag, startPoint x: 291, startPoint y: 355, endPoint x: 393, endPoint y: 356, distance: 102.0
click at [393, 396] on datatable-body-cell "ROOF2025-0128" at bounding box center [365, 417] width 176 height 42
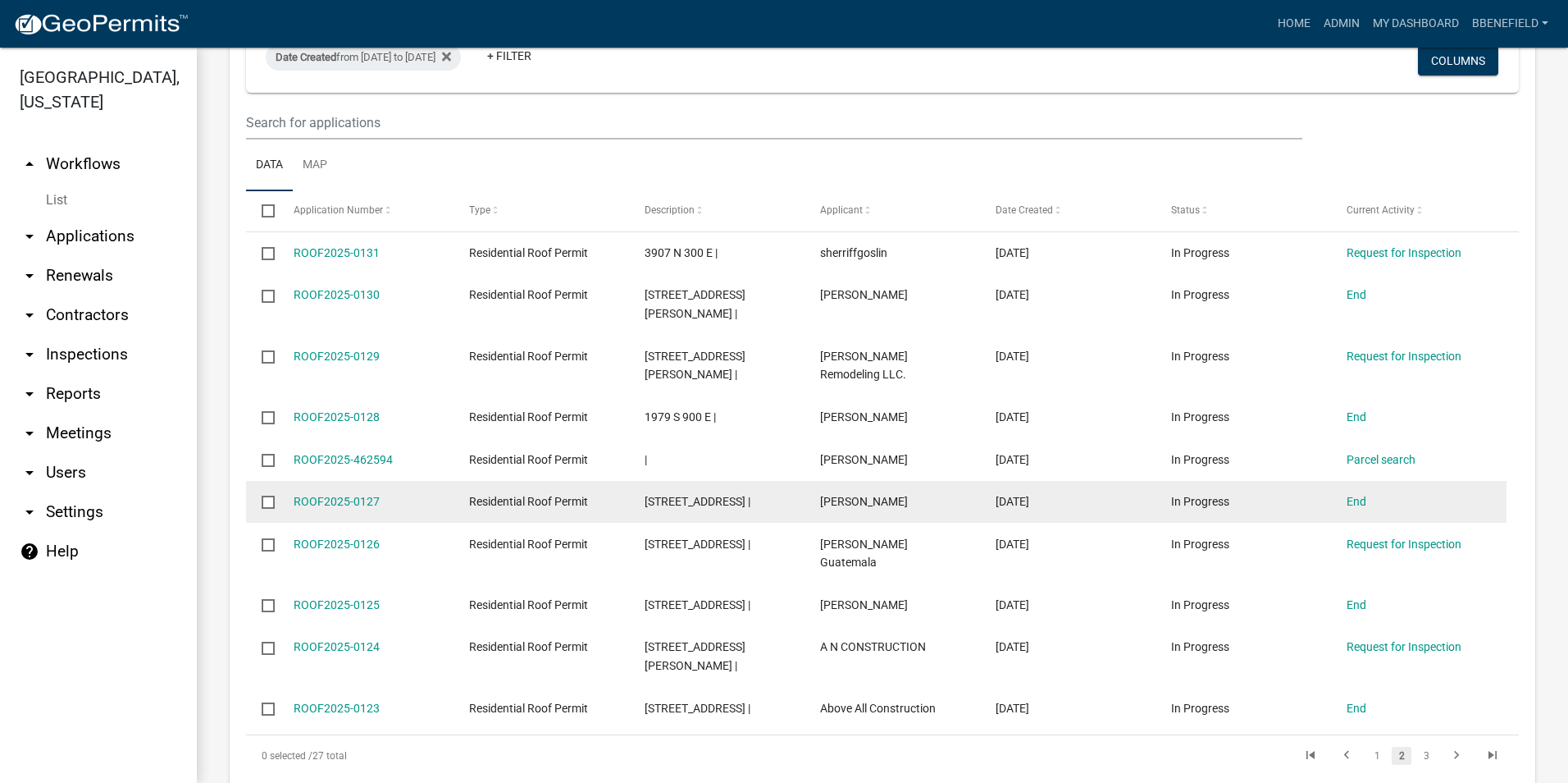
drag, startPoint x: 287, startPoint y: 442, endPoint x: 430, endPoint y: 441, distance: 143.0
click at [430, 481] on datatable-body-cell "ROOF2025-0127" at bounding box center [365, 502] width 176 height 42
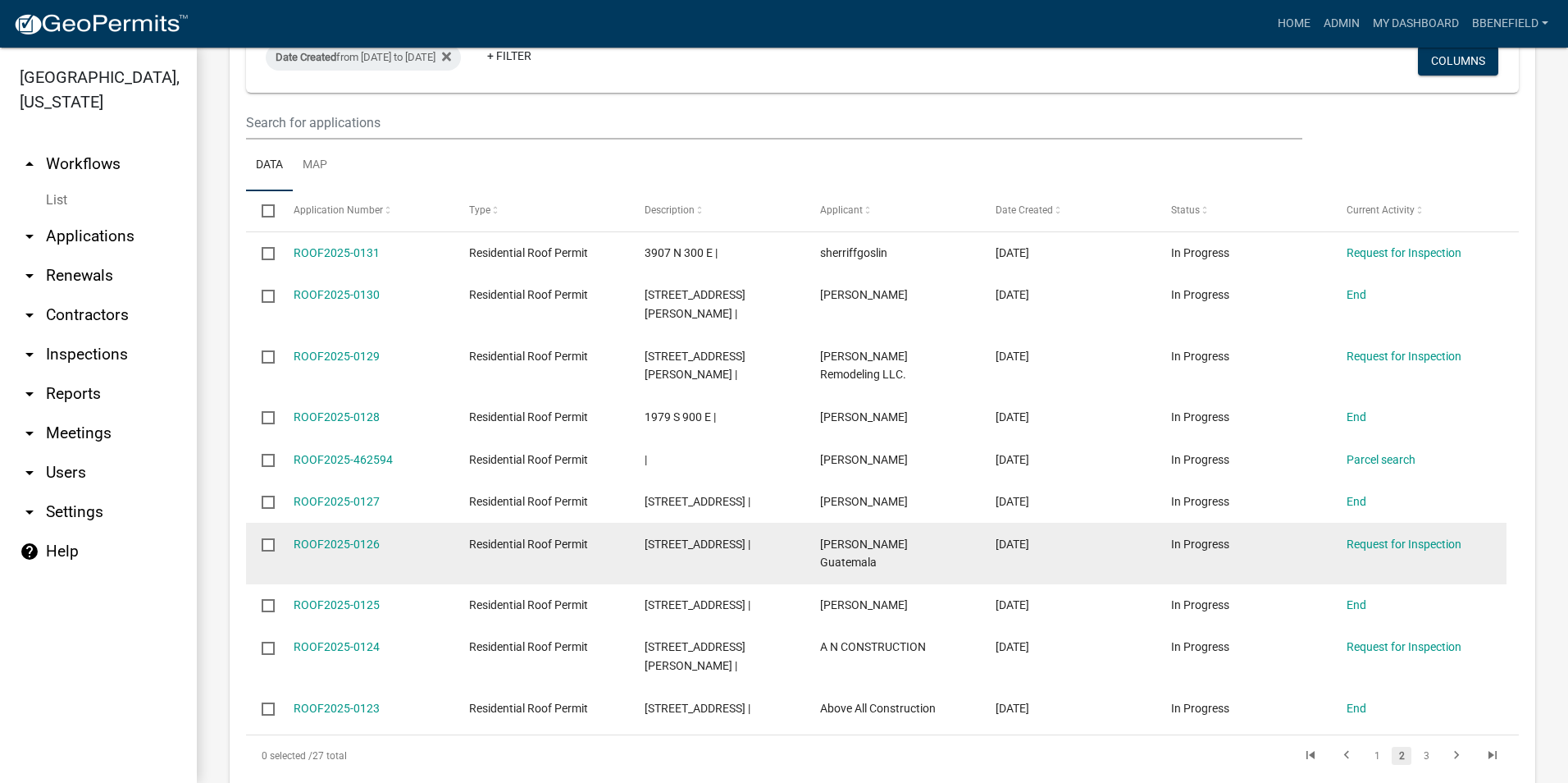
drag, startPoint x: 289, startPoint y: 483, endPoint x: 436, endPoint y: 478, distance: 147.1
click at [436, 522] on datatable-body-cell "ROOF2025-0126" at bounding box center [365, 552] width 176 height 61
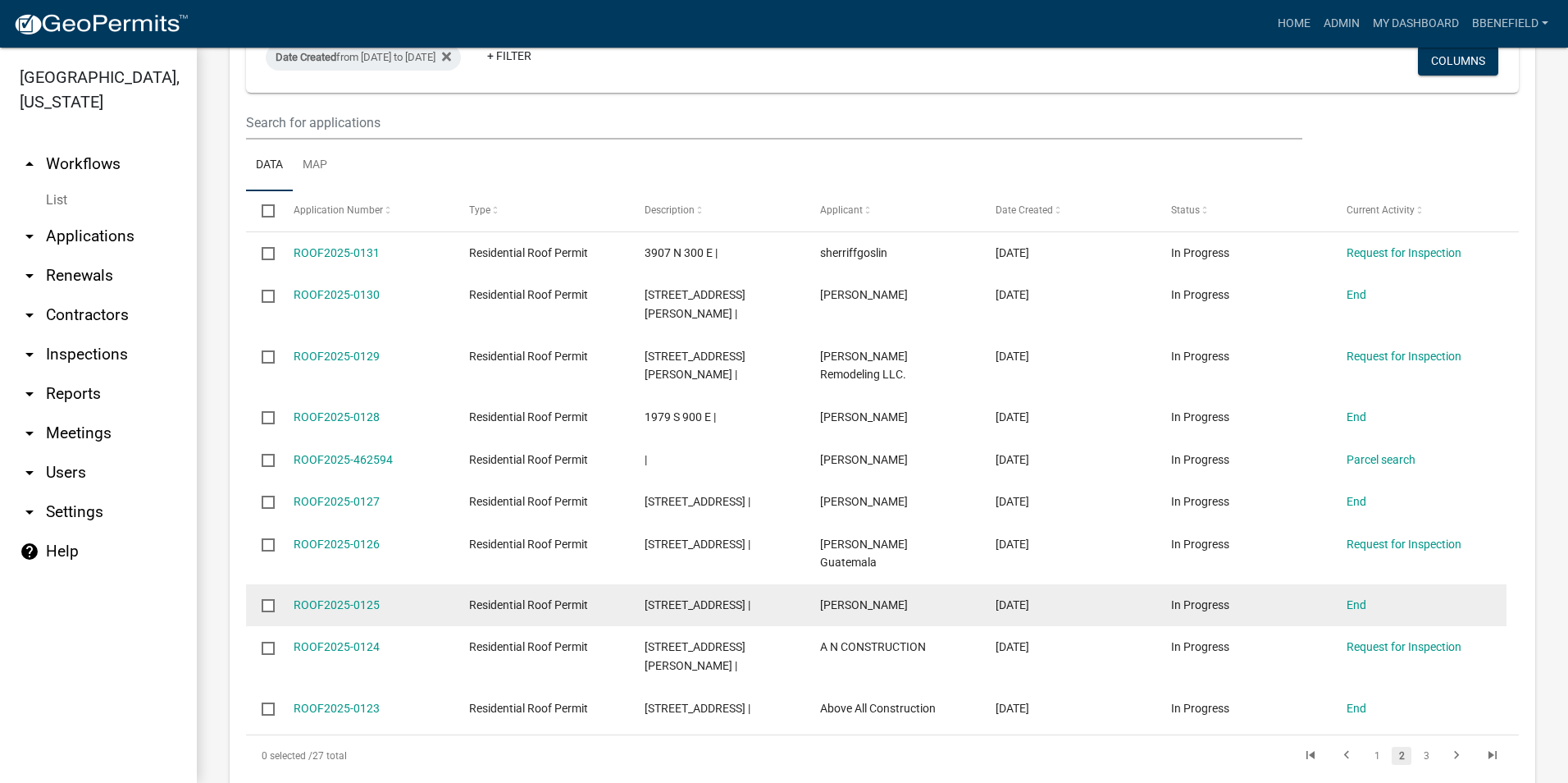
drag, startPoint x: 284, startPoint y: 530, endPoint x: 410, endPoint y: 547, distance: 127.1
click at [410, 584] on datatable-body-cell "ROOF2025-0125" at bounding box center [365, 605] width 176 height 42
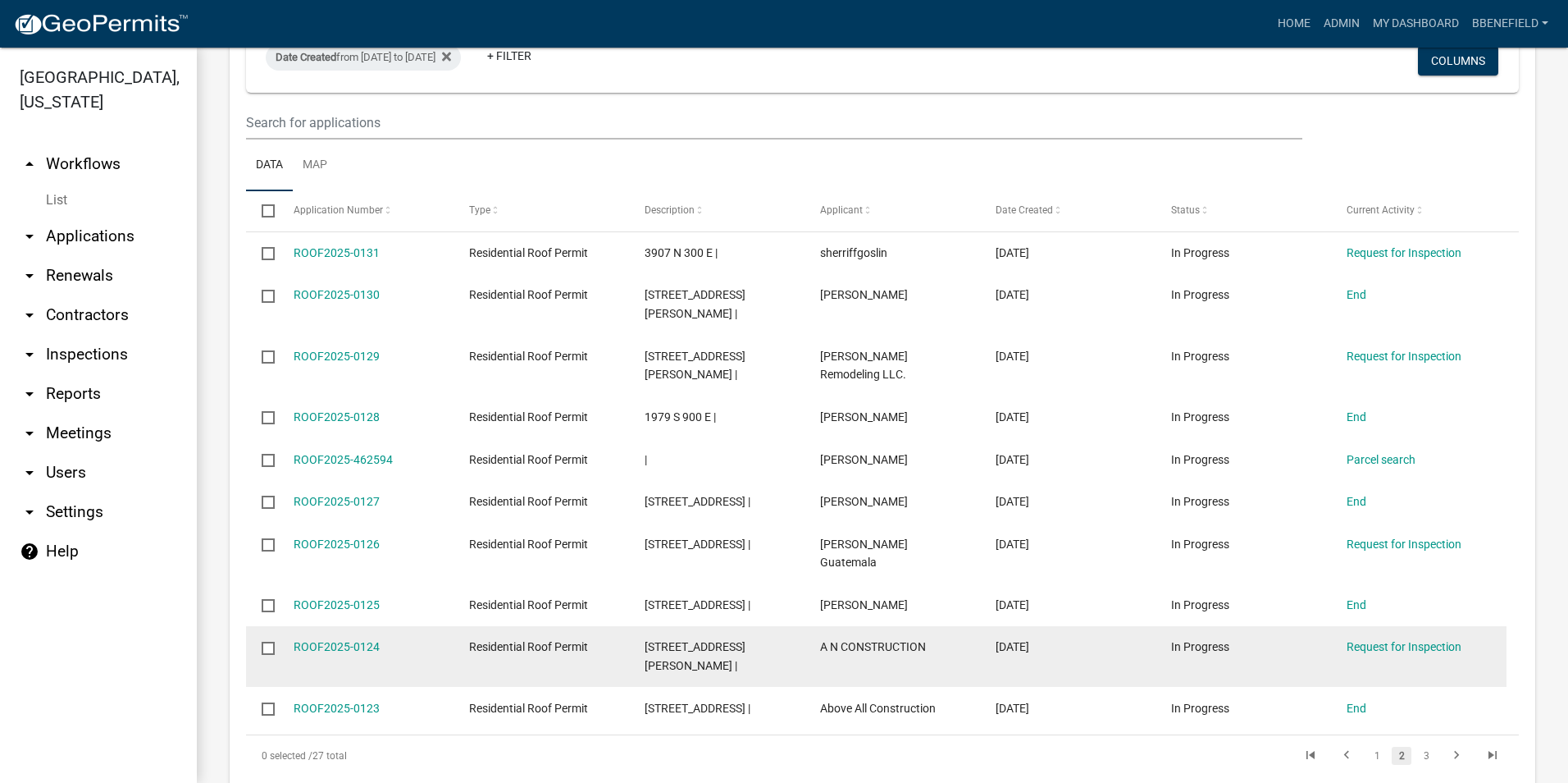
drag, startPoint x: 286, startPoint y: 560, endPoint x: 411, endPoint y: 557, distance: 125.0
click at [411, 626] on datatable-body-cell "ROOF2025-0124" at bounding box center [365, 656] width 176 height 61
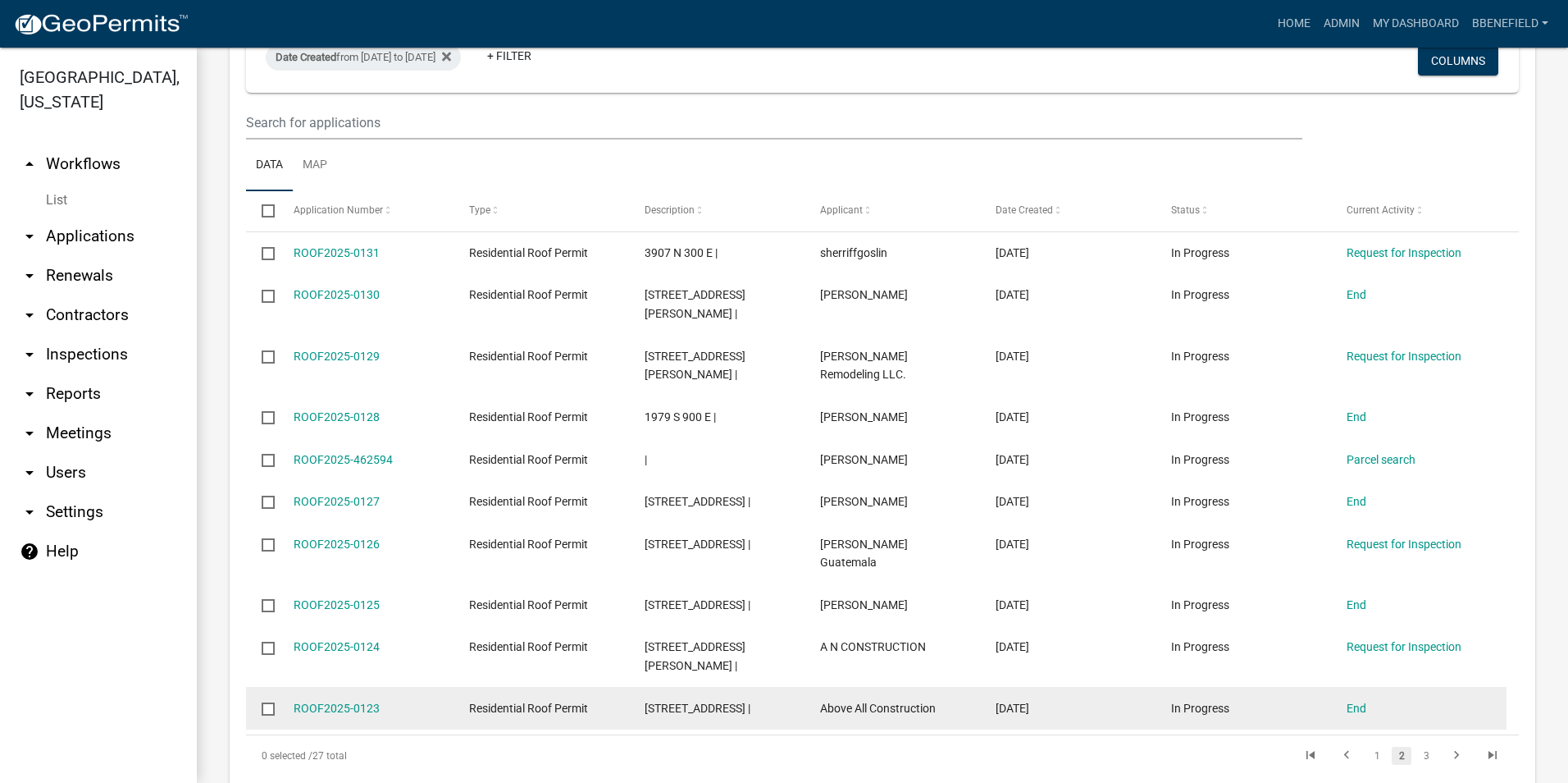
drag, startPoint x: 284, startPoint y: 604, endPoint x: 408, endPoint y: 595, distance: 124.3
click at [408, 687] on datatable-body-cell "ROOF2025-0123" at bounding box center [365, 708] width 176 height 42
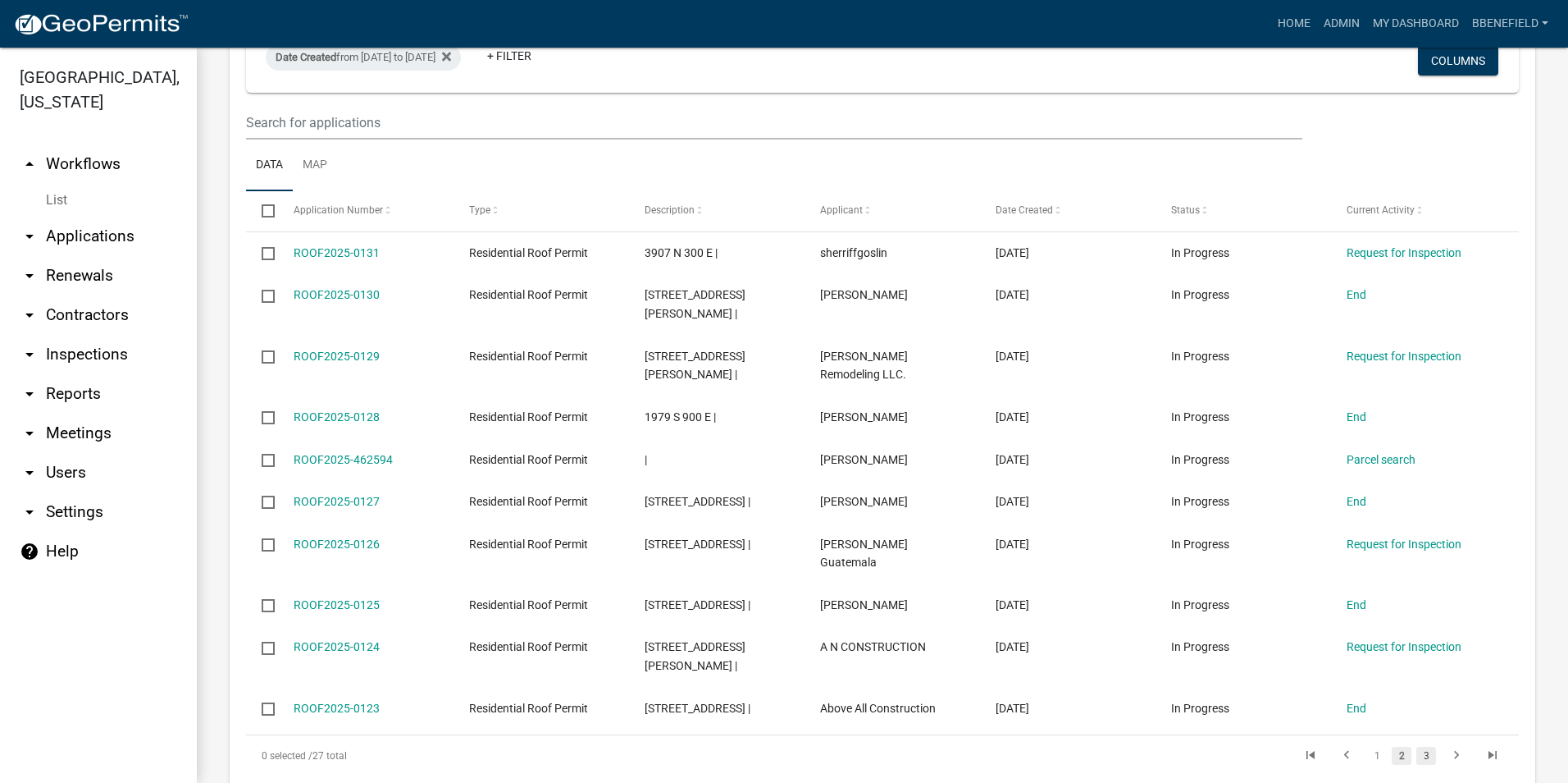
click at [1416, 746] on link "3" at bounding box center [1425, 755] width 20 height 18
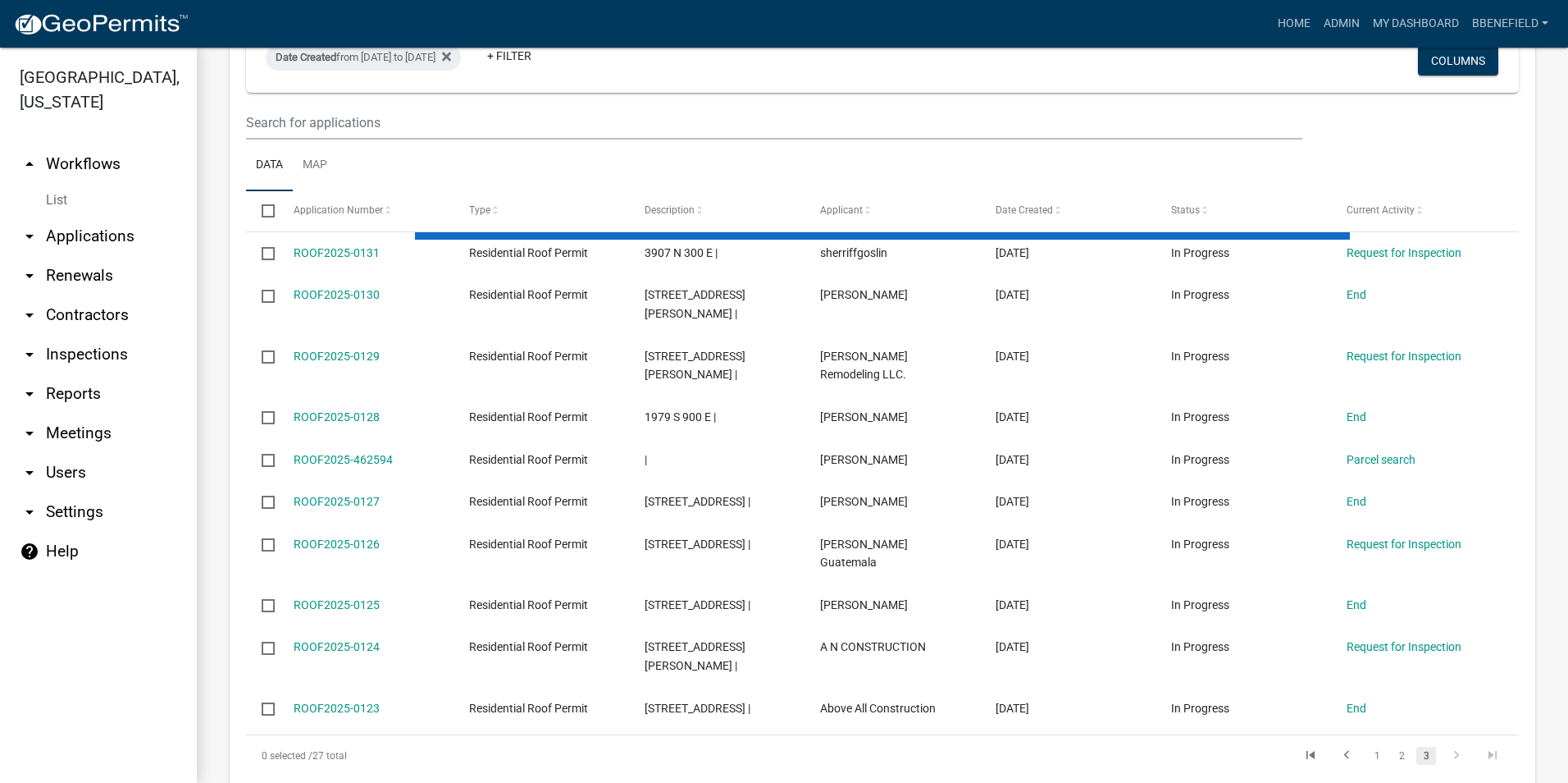
scroll to position [1110, 0]
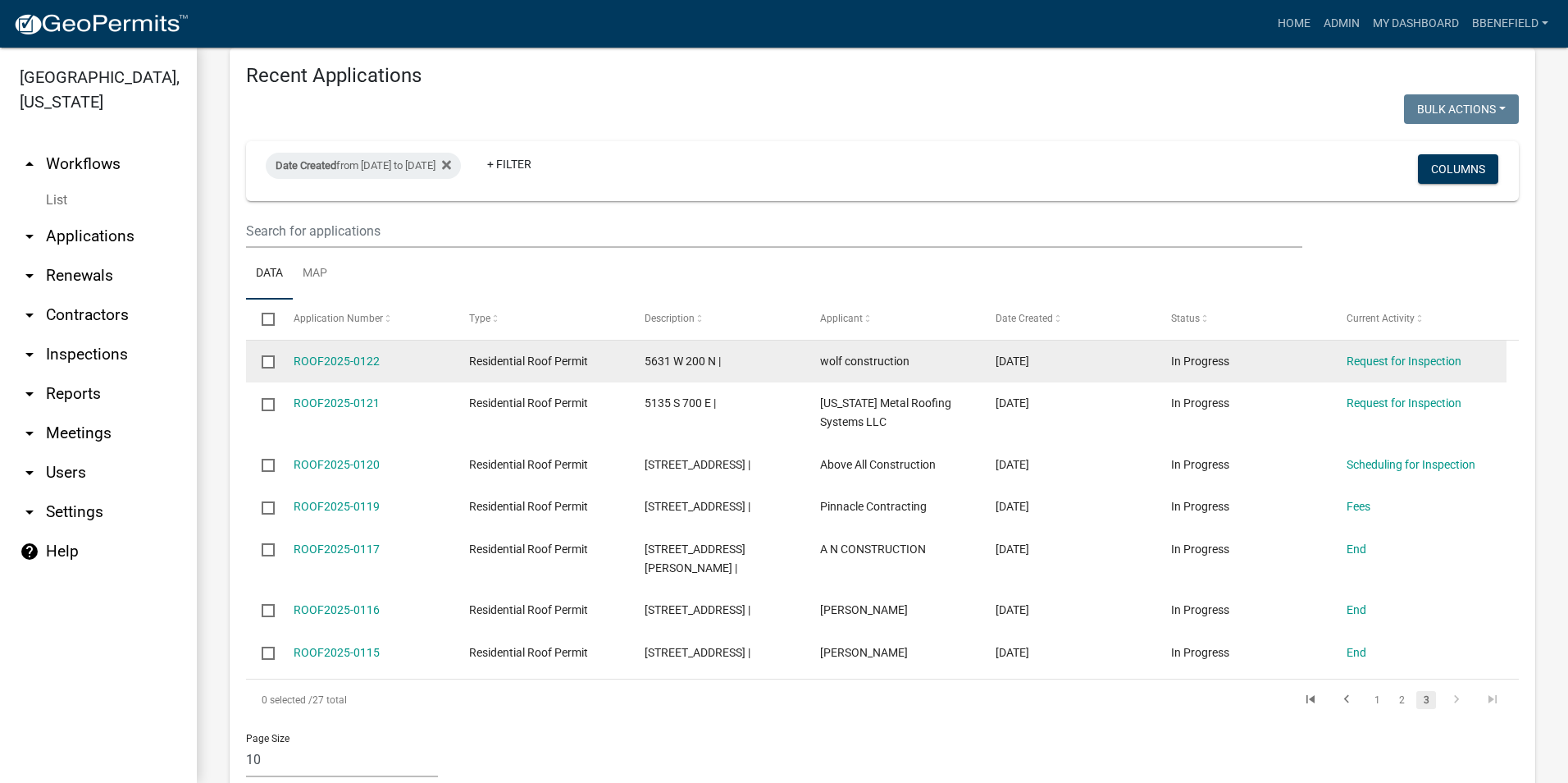
drag, startPoint x: 290, startPoint y: 322, endPoint x: 388, endPoint y: 312, distance: 98.5
click at [388, 341] on datatable-body-cell "ROOF2025-0122" at bounding box center [365, 361] width 176 height 42
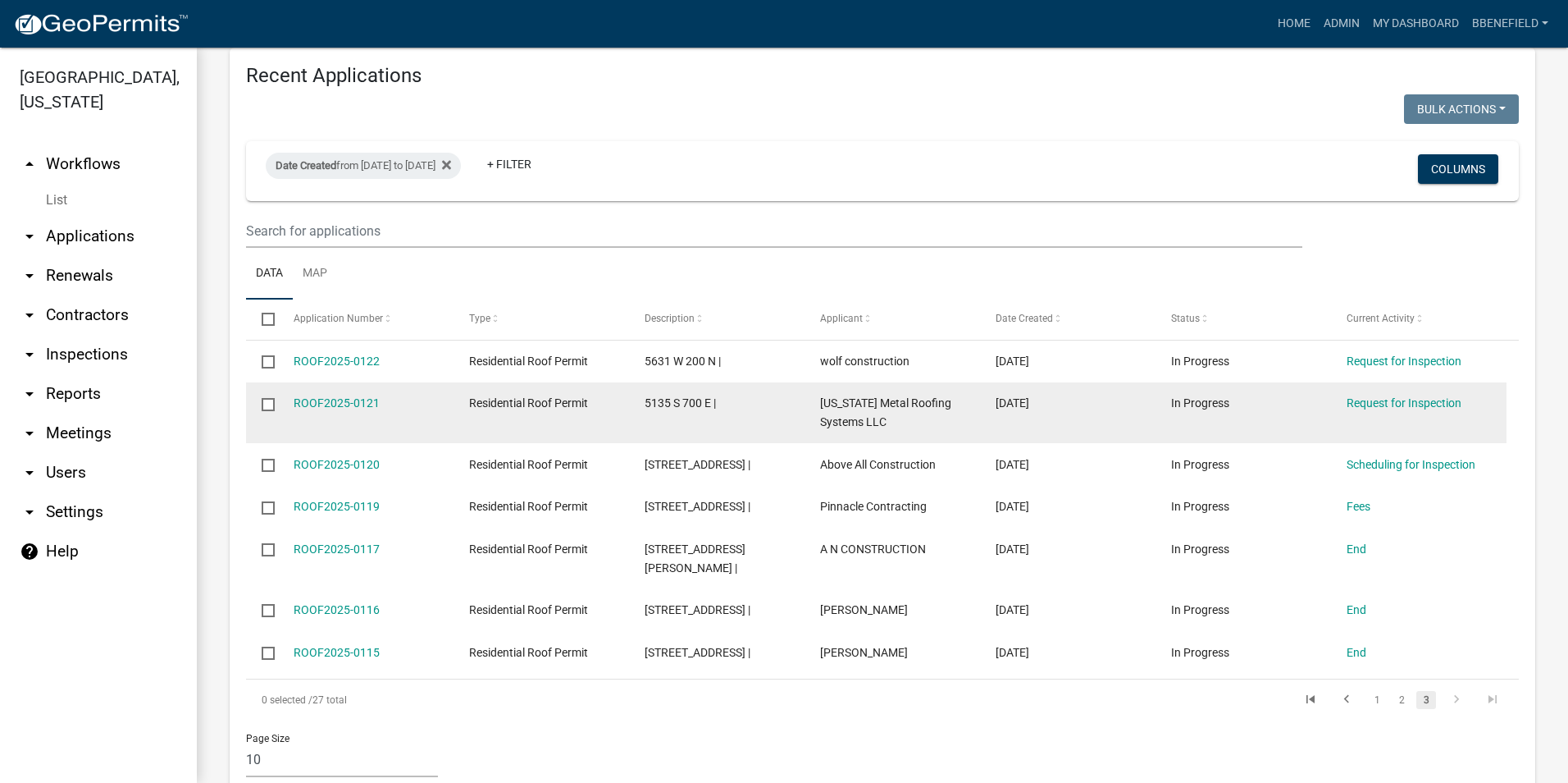
drag, startPoint x: 291, startPoint y: 364, endPoint x: 399, endPoint y: 369, distance: 108.1
click at [399, 382] on datatable-body-cell "ROOF2025-0121" at bounding box center [365, 412] width 176 height 61
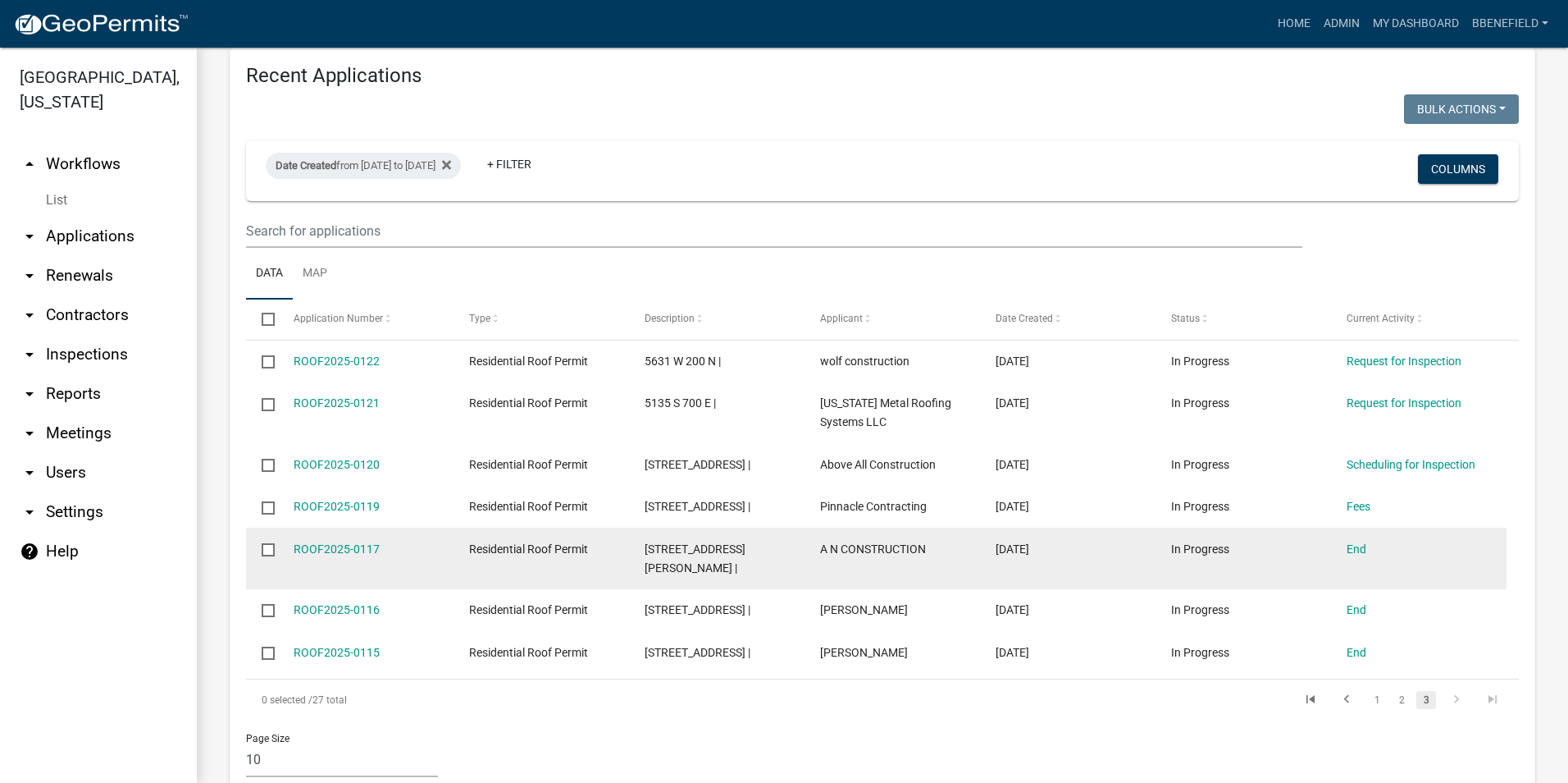
click at [450, 527] on div "ROOF2025-0117 Residential Roof Permit [STREET_ADDRESS][PERSON_NAME] | A N CONST…" at bounding box center [876, 557] width 1260 height 61
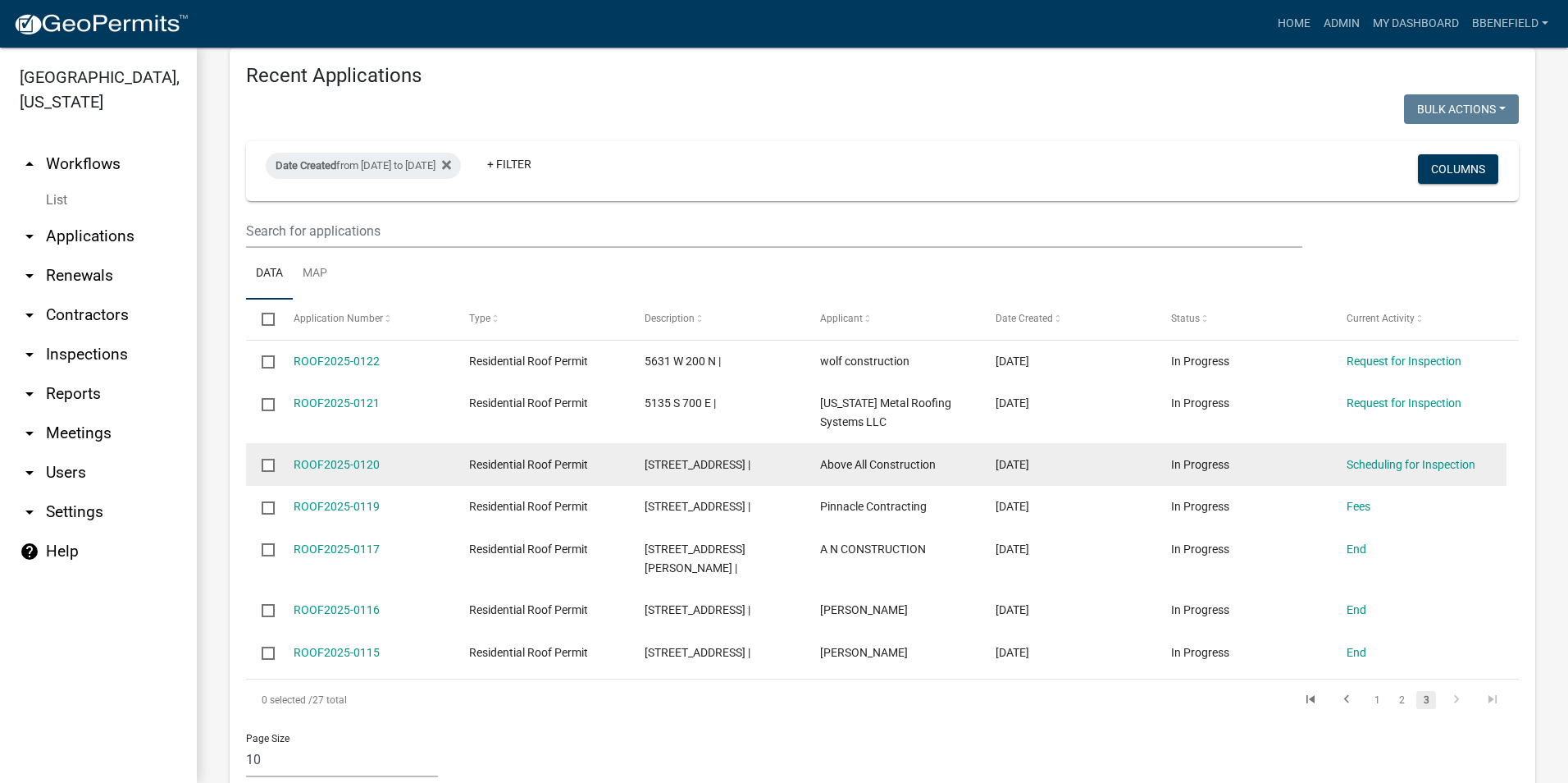
drag, startPoint x: 288, startPoint y: 425, endPoint x: 411, endPoint y: 437, distance: 123.6
click at [411, 443] on datatable-body-cell "ROOF2025-0120" at bounding box center [365, 464] width 176 height 42
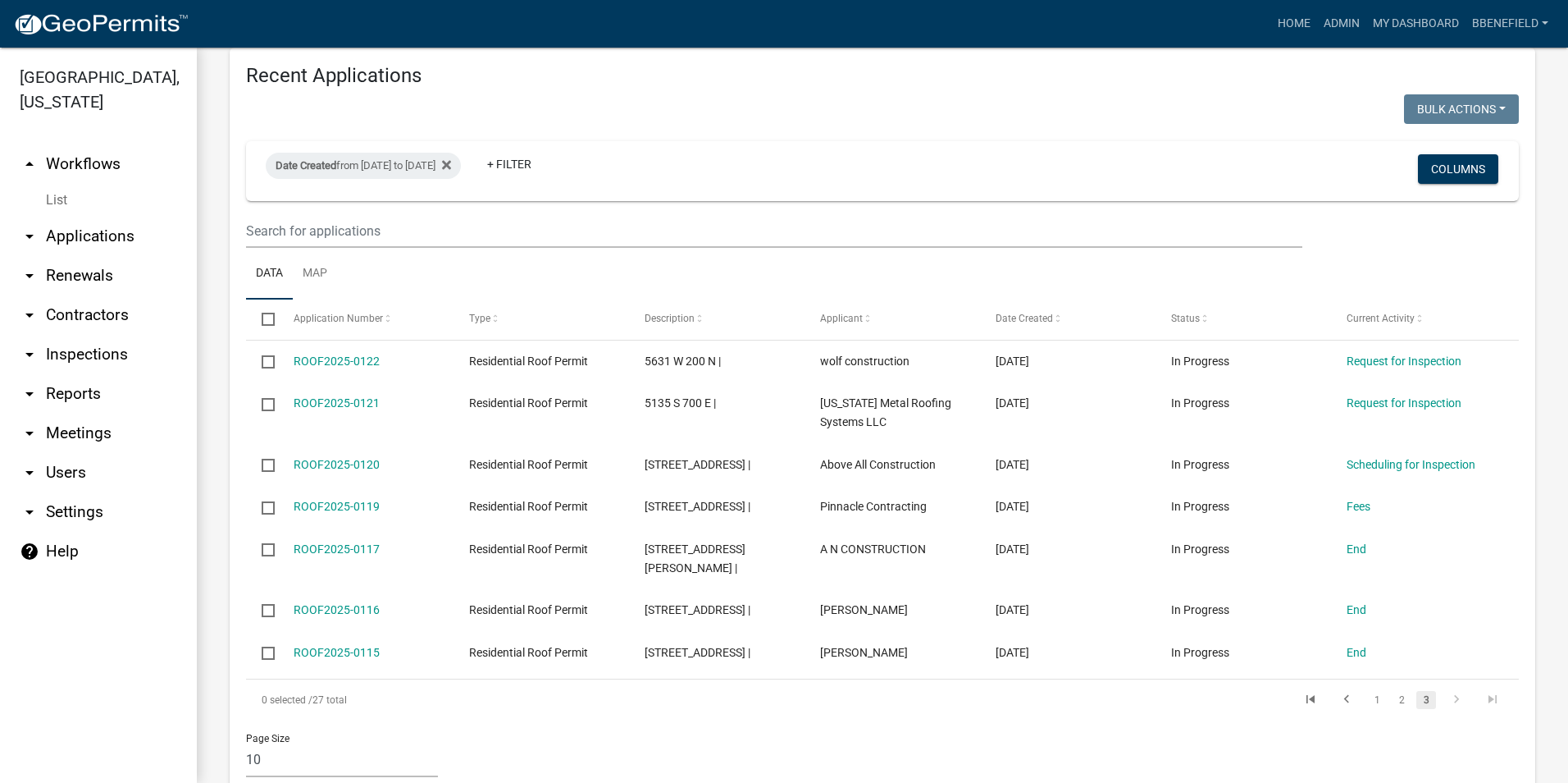
drag, startPoint x: 699, startPoint y: 279, endPoint x: 693, endPoint y: 249, distance: 30.6
click at [692, 299] on datatable-header-cell "Description" at bounding box center [717, 319] width 176 height 40
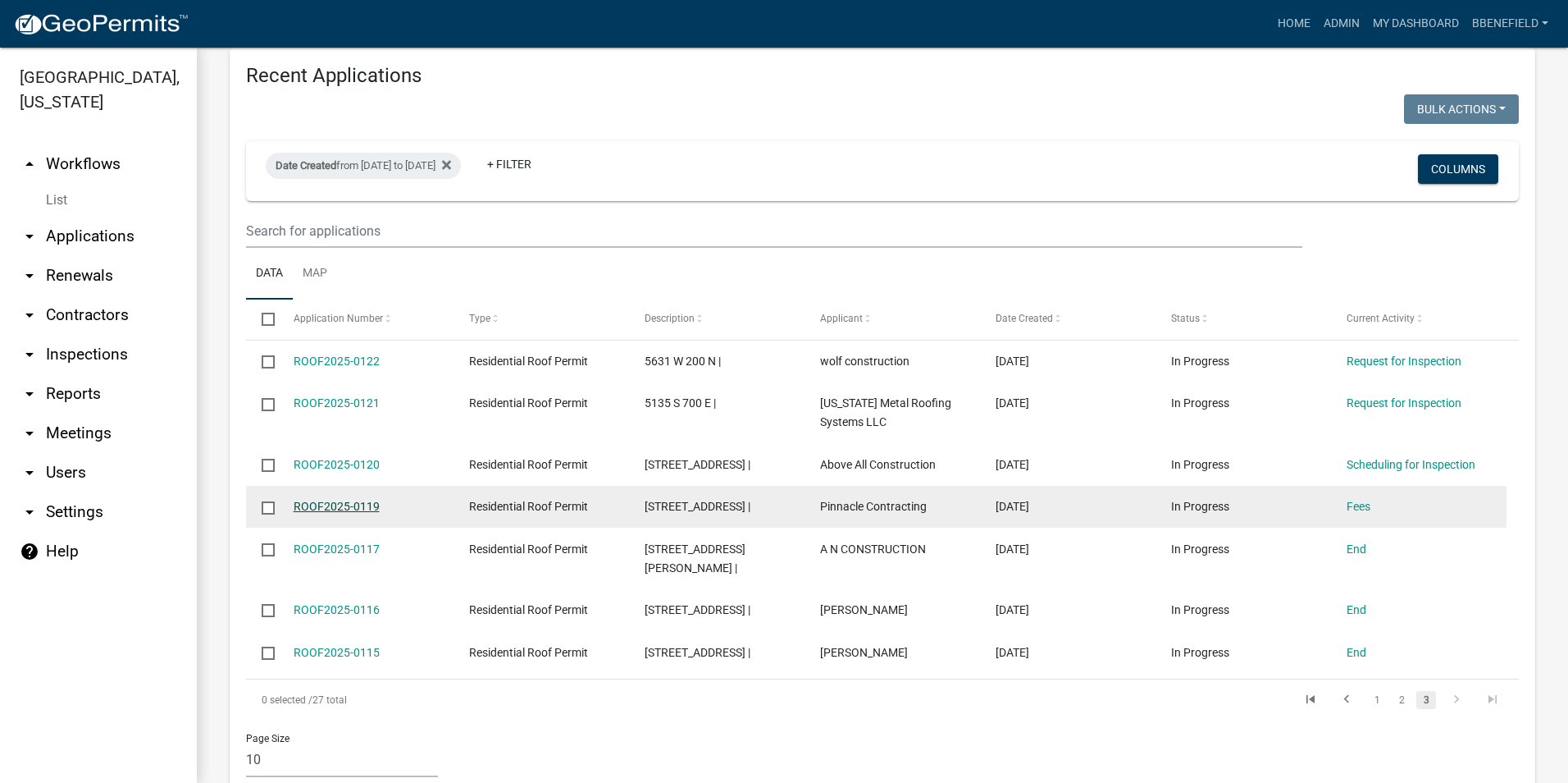
click at [364, 500] on link "ROOF2025-0119" at bounding box center [337, 506] width 87 height 13
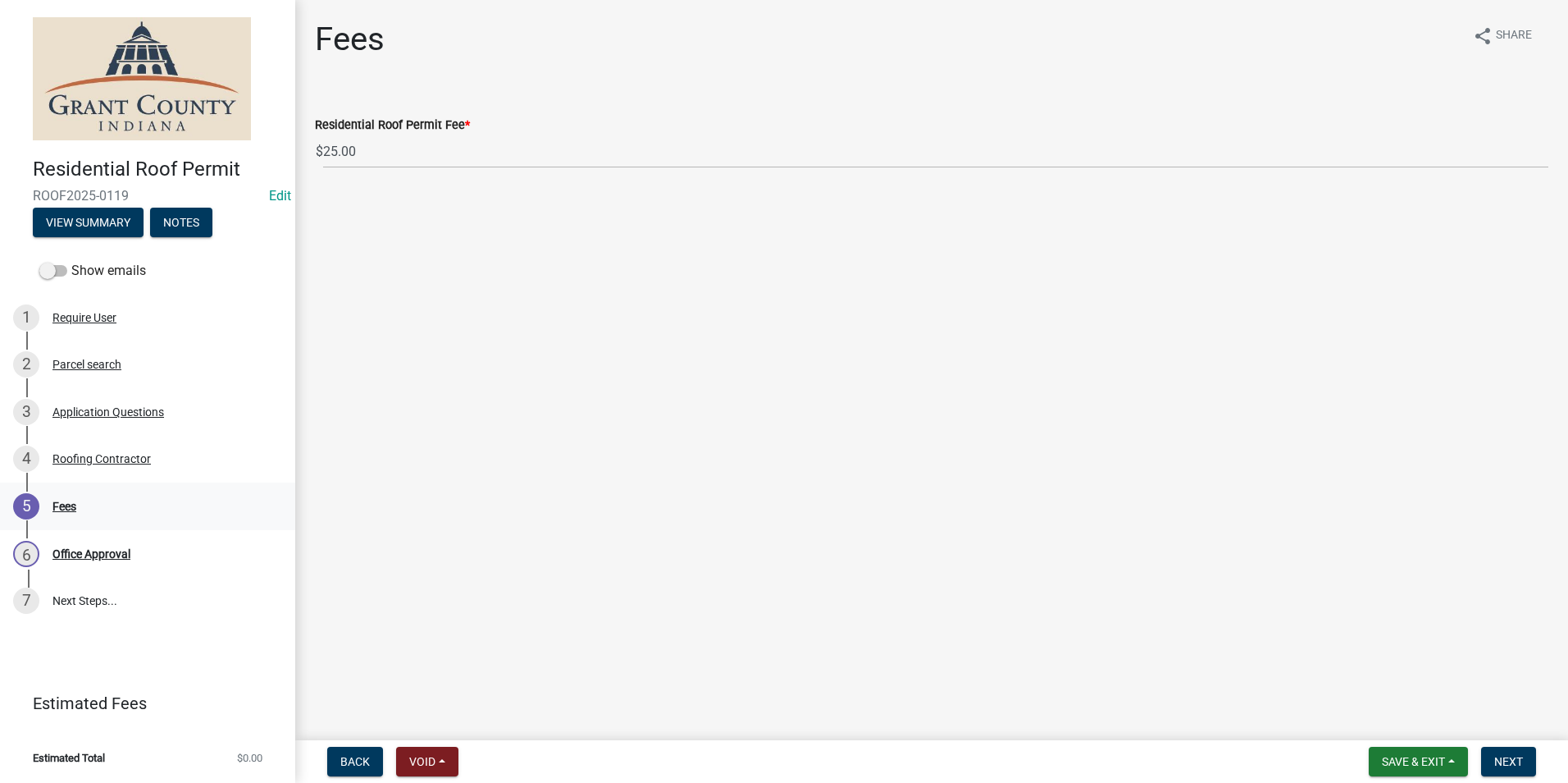
click at [107, 511] on div "5 Fees" at bounding box center [141, 506] width 256 height 26
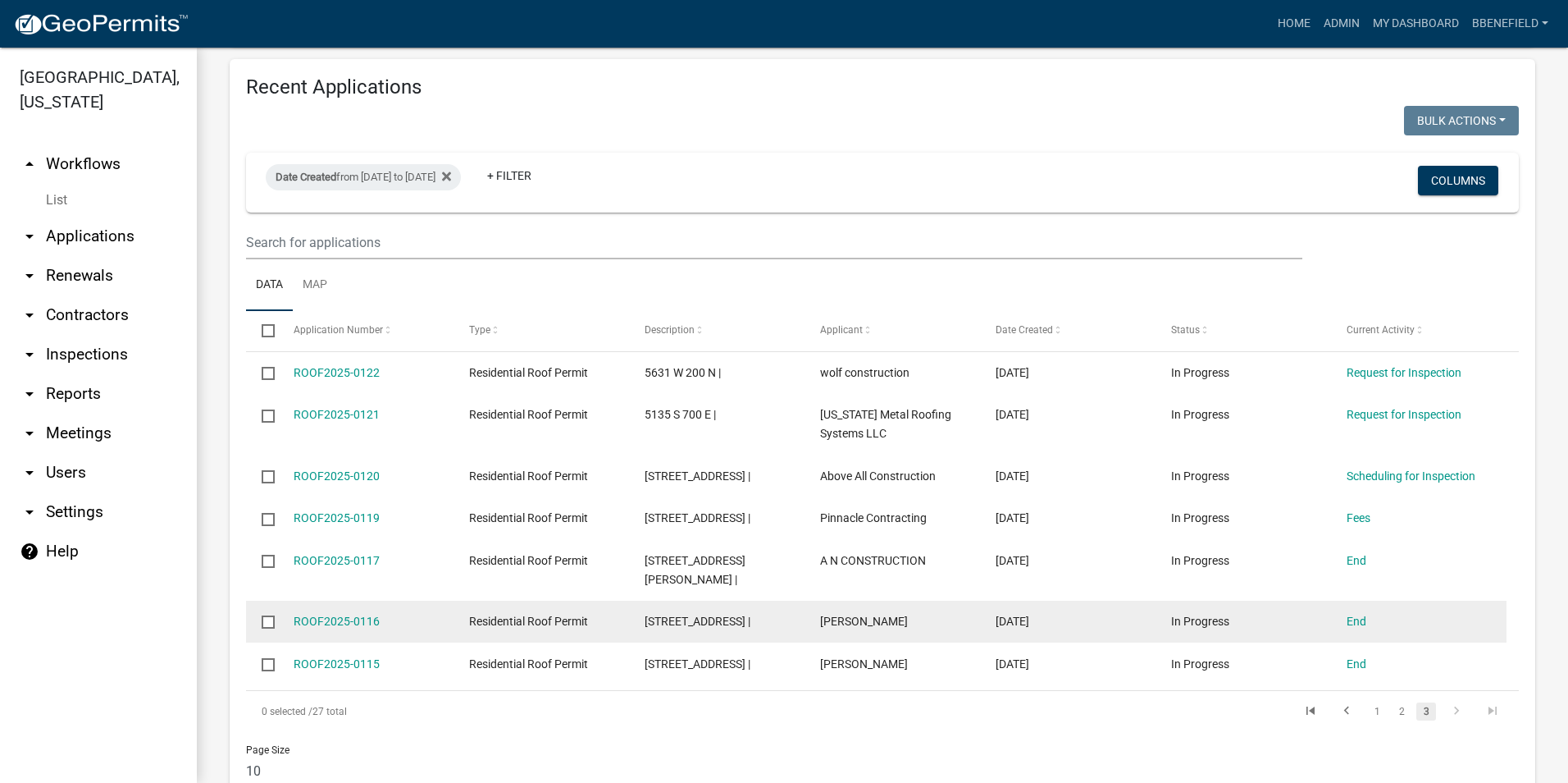
scroll to position [1110, 0]
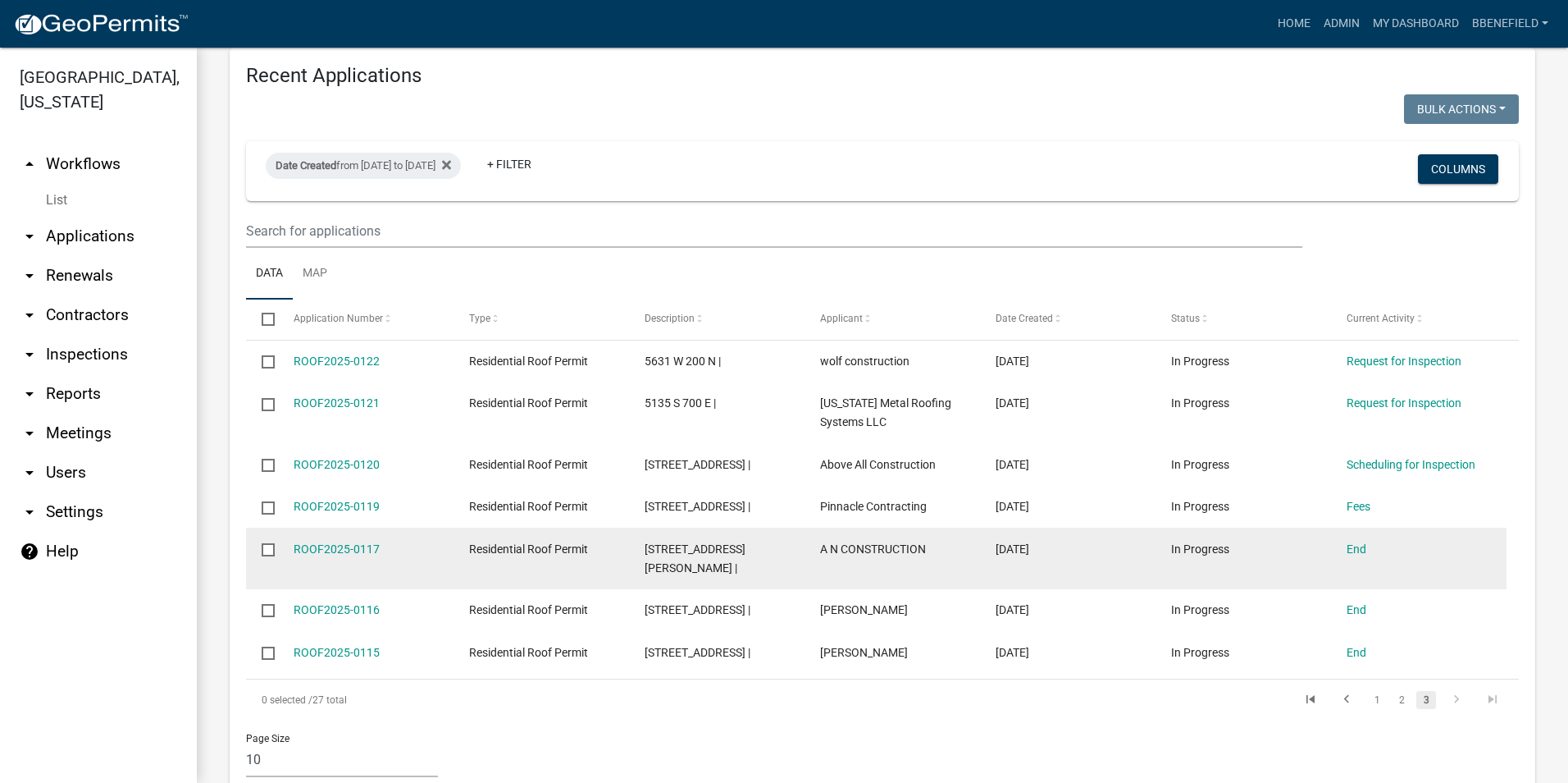
drag, startPoint x: 289, startPoint y: 509, endPoint x: 414, endPoint y: 507, distance: 125.0
click at [414, 527] on datatable-body-cell "ROOF2025-0117" at bounding box center [365, 557] width 176 height 61
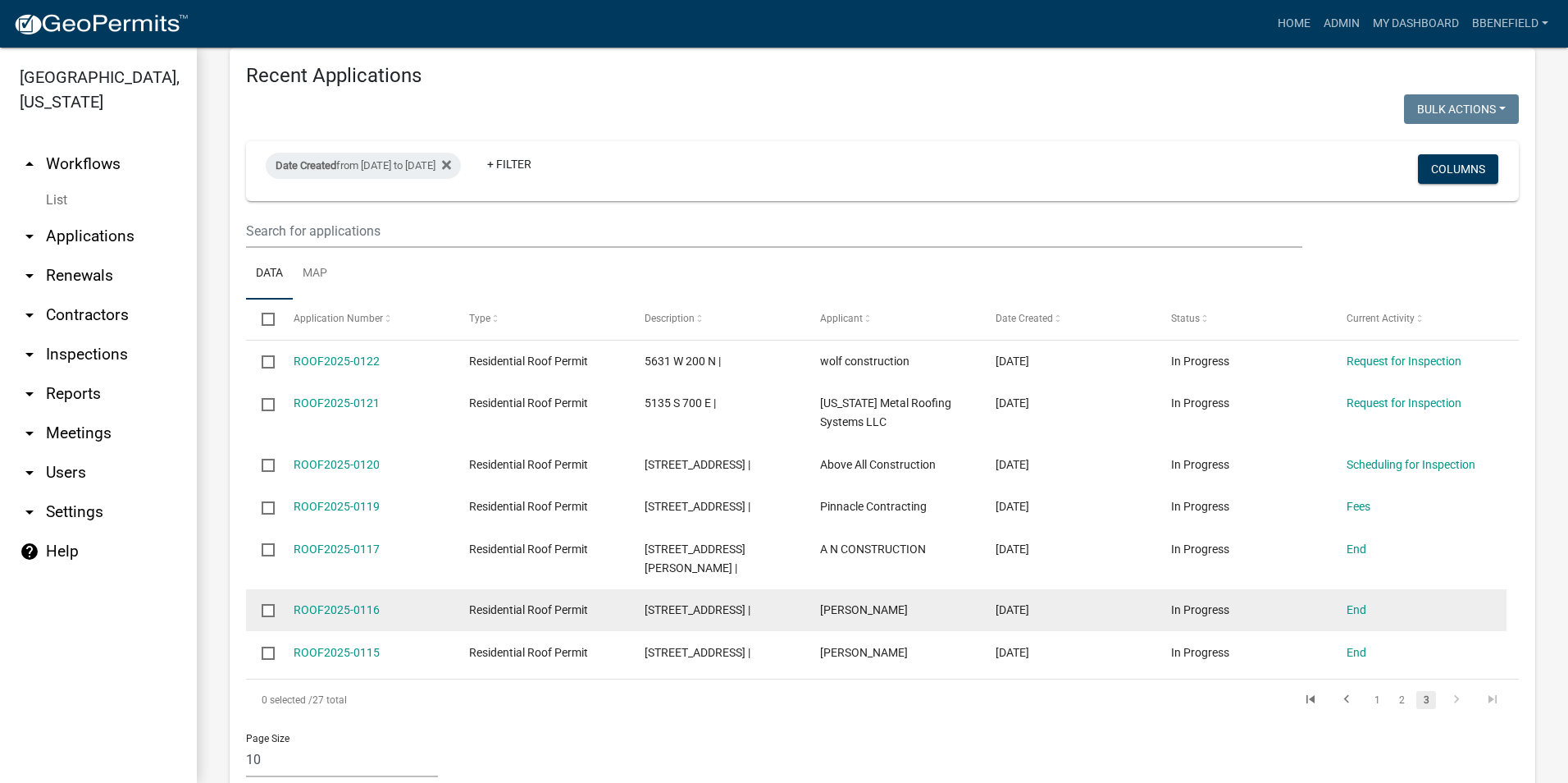
drag, startPoint x: 292, startPoint y: 547, endPoint x: 409, endPoint y: 559, distance: 117.6
click at [409, 589] on datatable-body-cell "ROOF2025-0116" at bounding box center [365, 610] width 176 height 42
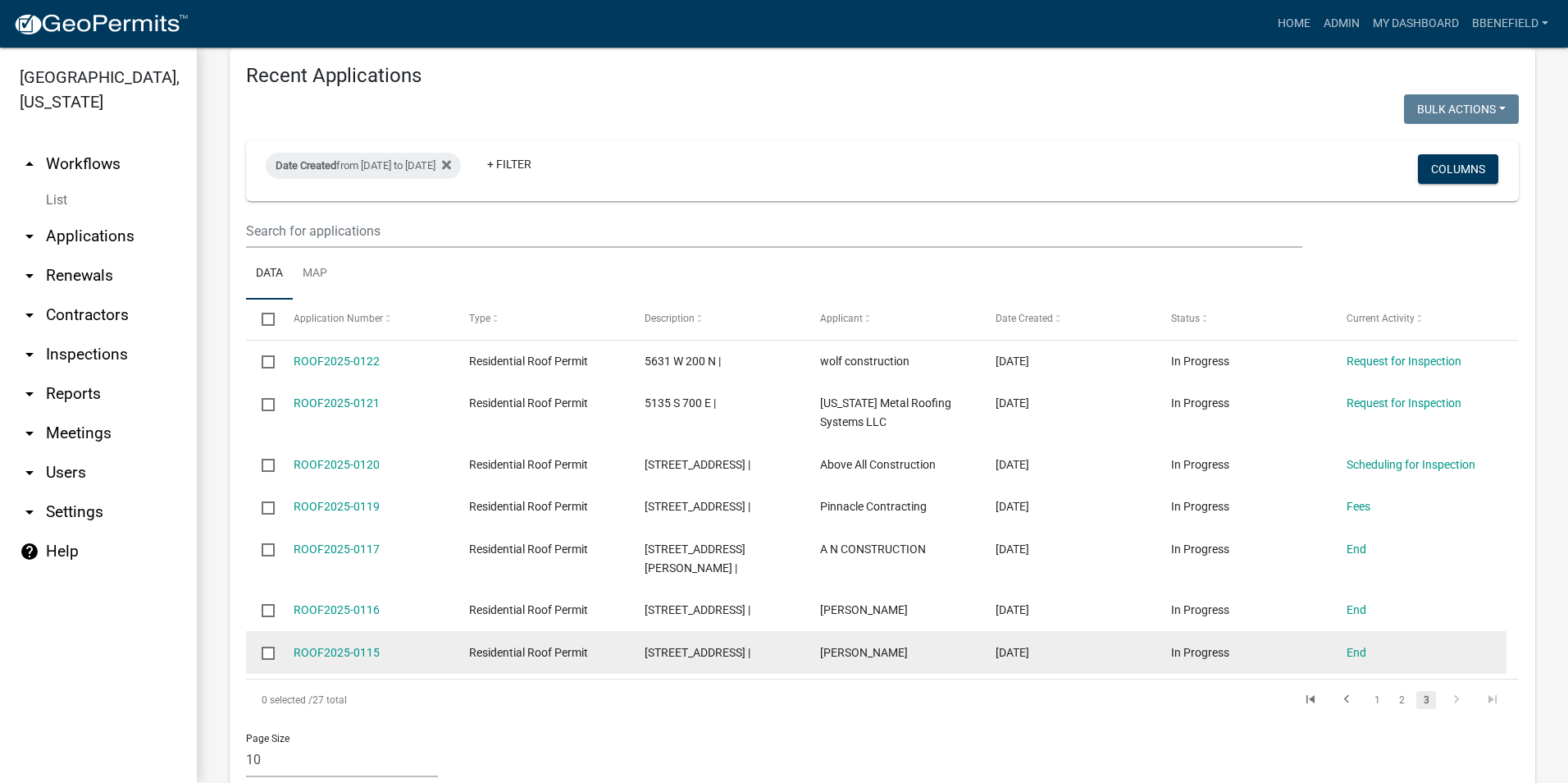
drag, startPoint x: 291, startPoint y: 591, endPoint x: 424, endPoint y: 600, distance: 133.3
click at [424, 631] on datatable-body-cell "ROOF2025-0115" at bounding box center [365, 651] width 176 height 42
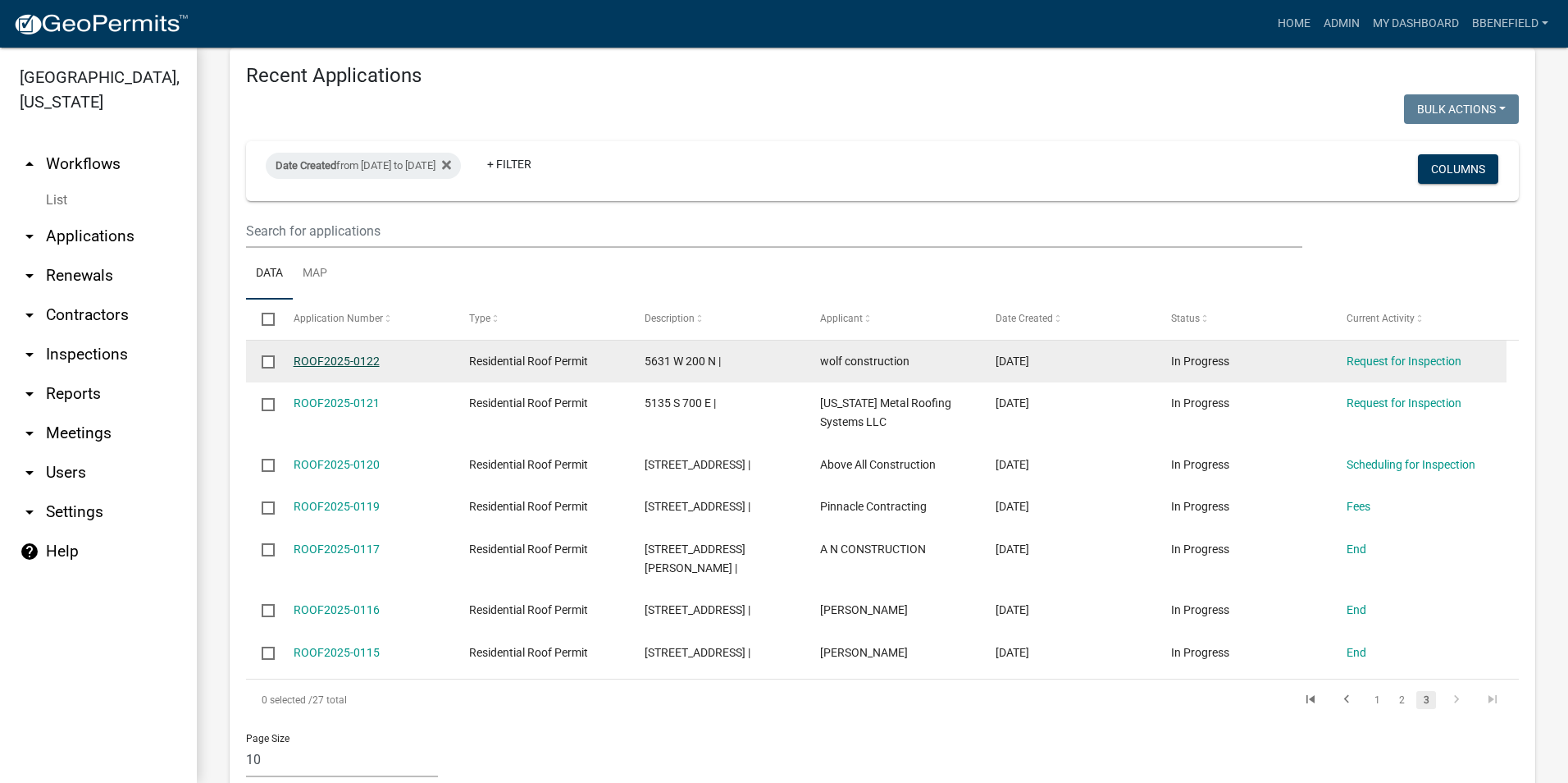
click at [359, 355] on link "ROOF2025-0122" at bounding box center [337, 361] width 87 height 13
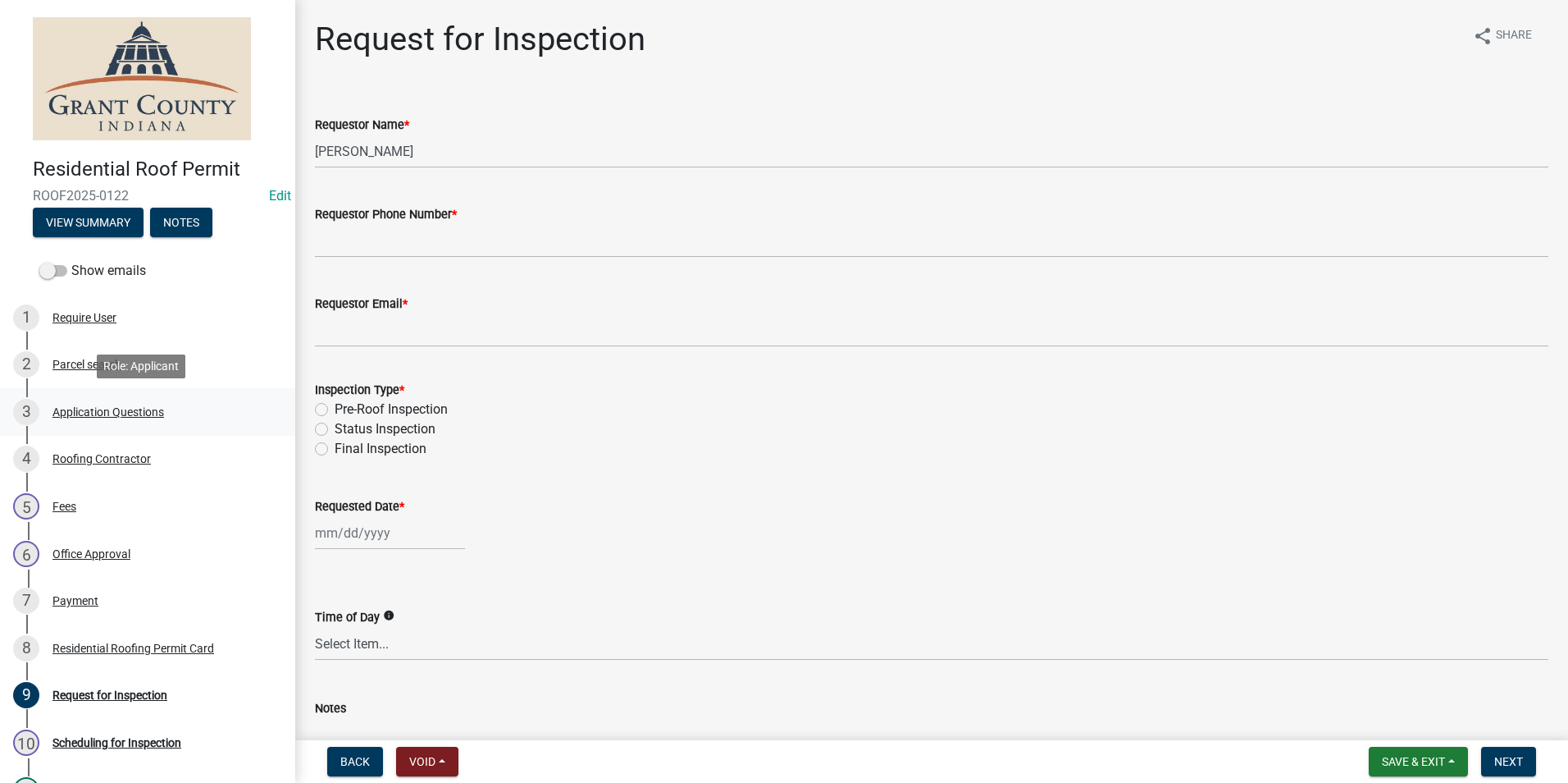
click at [82, 412] on div "Application Questions" at bounding box center [108, 411] width 112 height 11
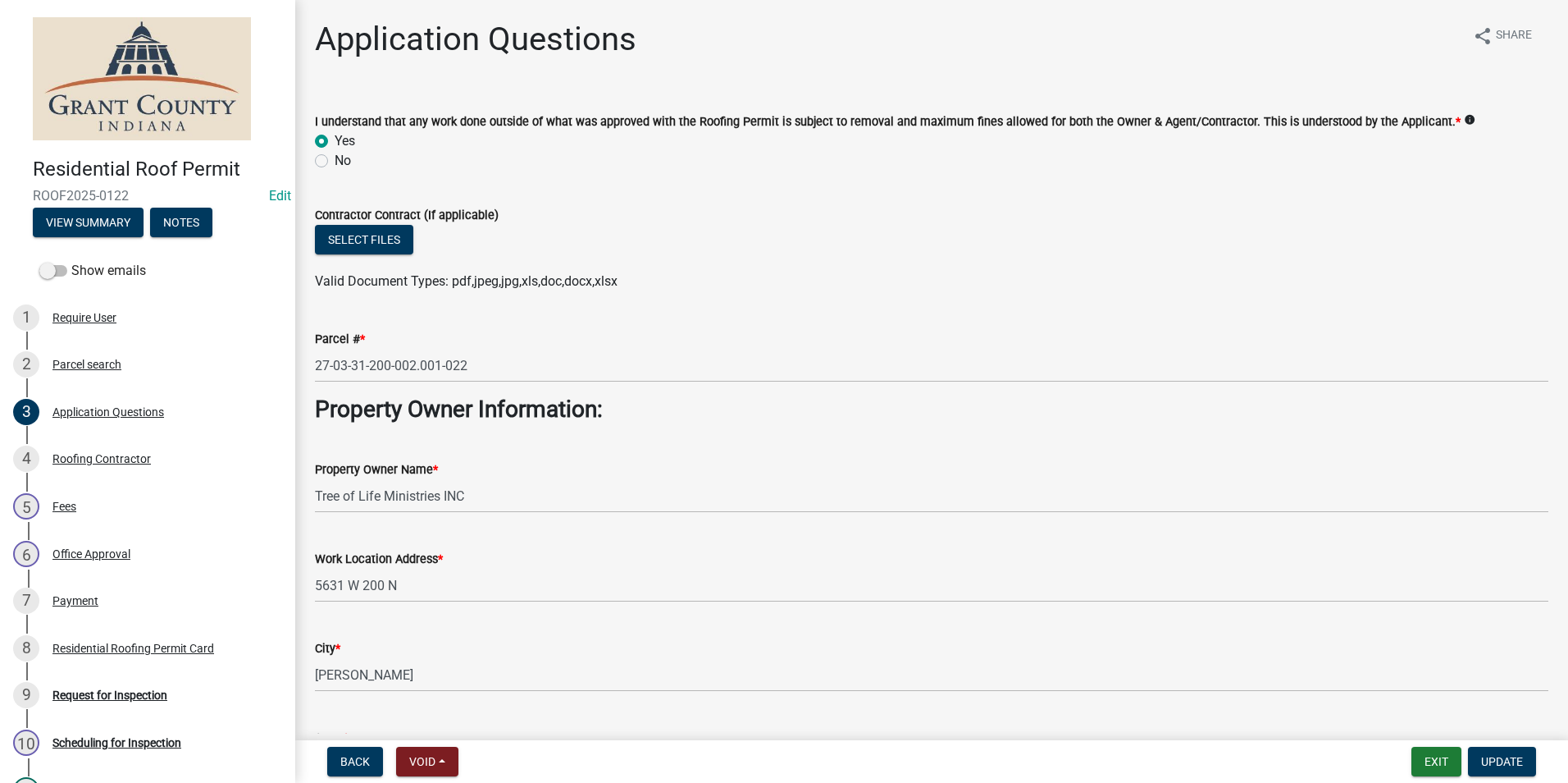
click at [313, 362] on div "Parcel # * 27-03-31-200-002.001-022" at bounding box center [931, 344] width 1258 height 76
drag, startPoint x: 309, startPoint y: 365, endPoint x: 352, endPoint y: 352, distance: 44.9
click at [351, 352] on div "Parcel # * 27-03-31-200-002.001-022" at bounding box center [931, 344] width 1258 height 76
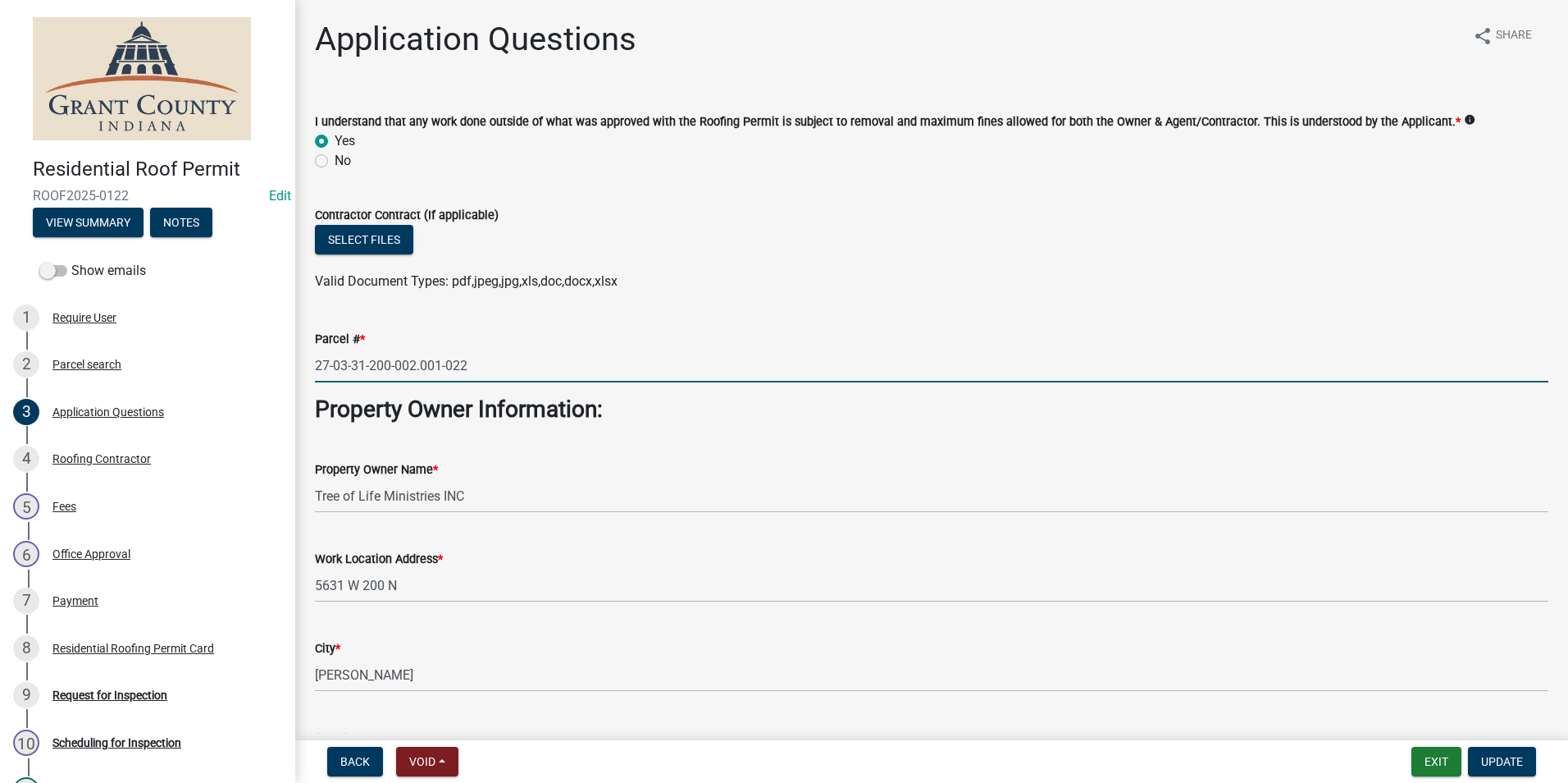
drag, startPoint x: 316, startPoint y: 365, endPoint x: 490, endPoint y: 355, distance: 174.3
click at [492, 355] on input "27-03-31-200-002.001-022" at bounding box center [931, 365] width 1233 height 34
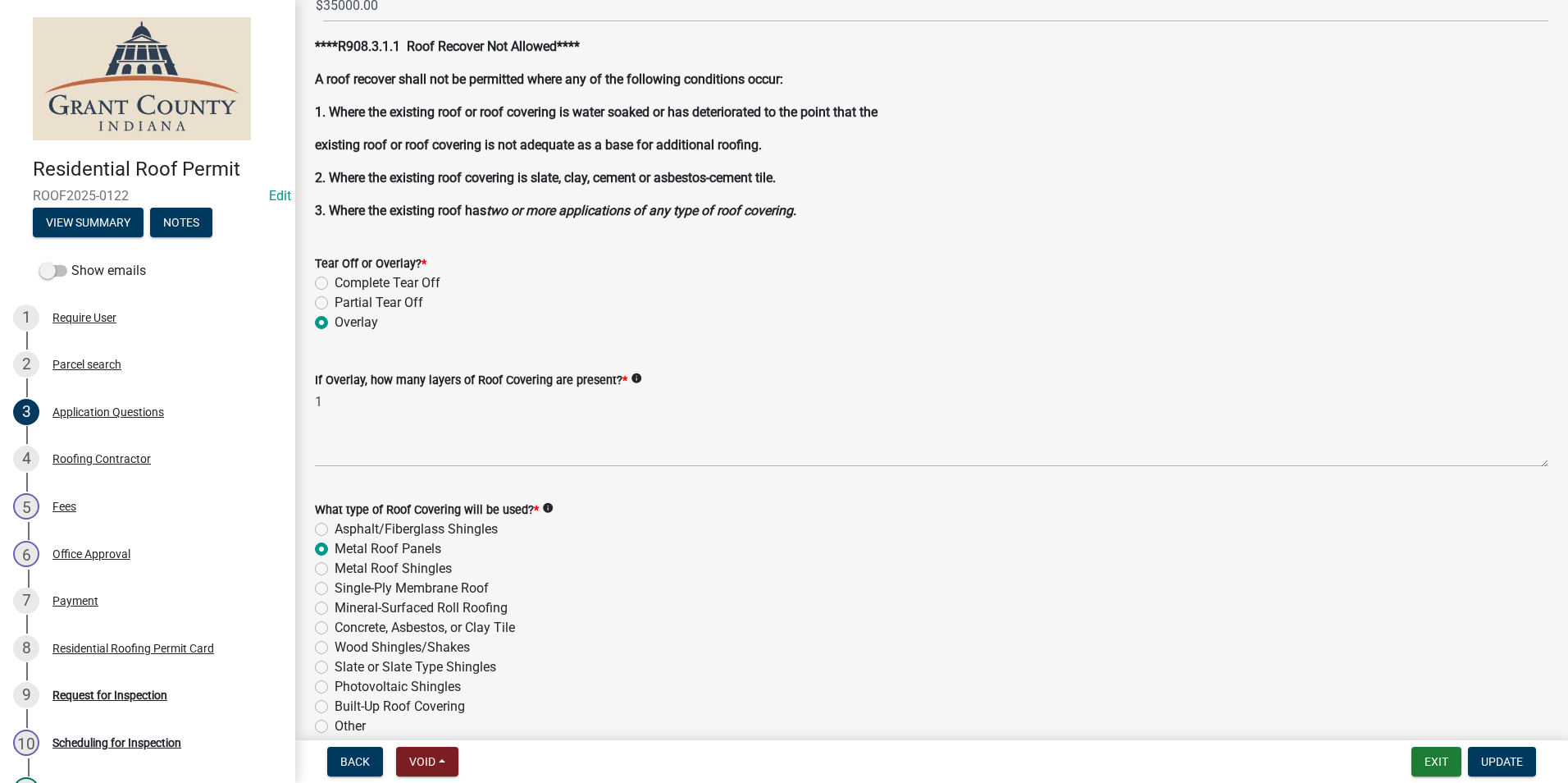
scroll to position [1722, 0]
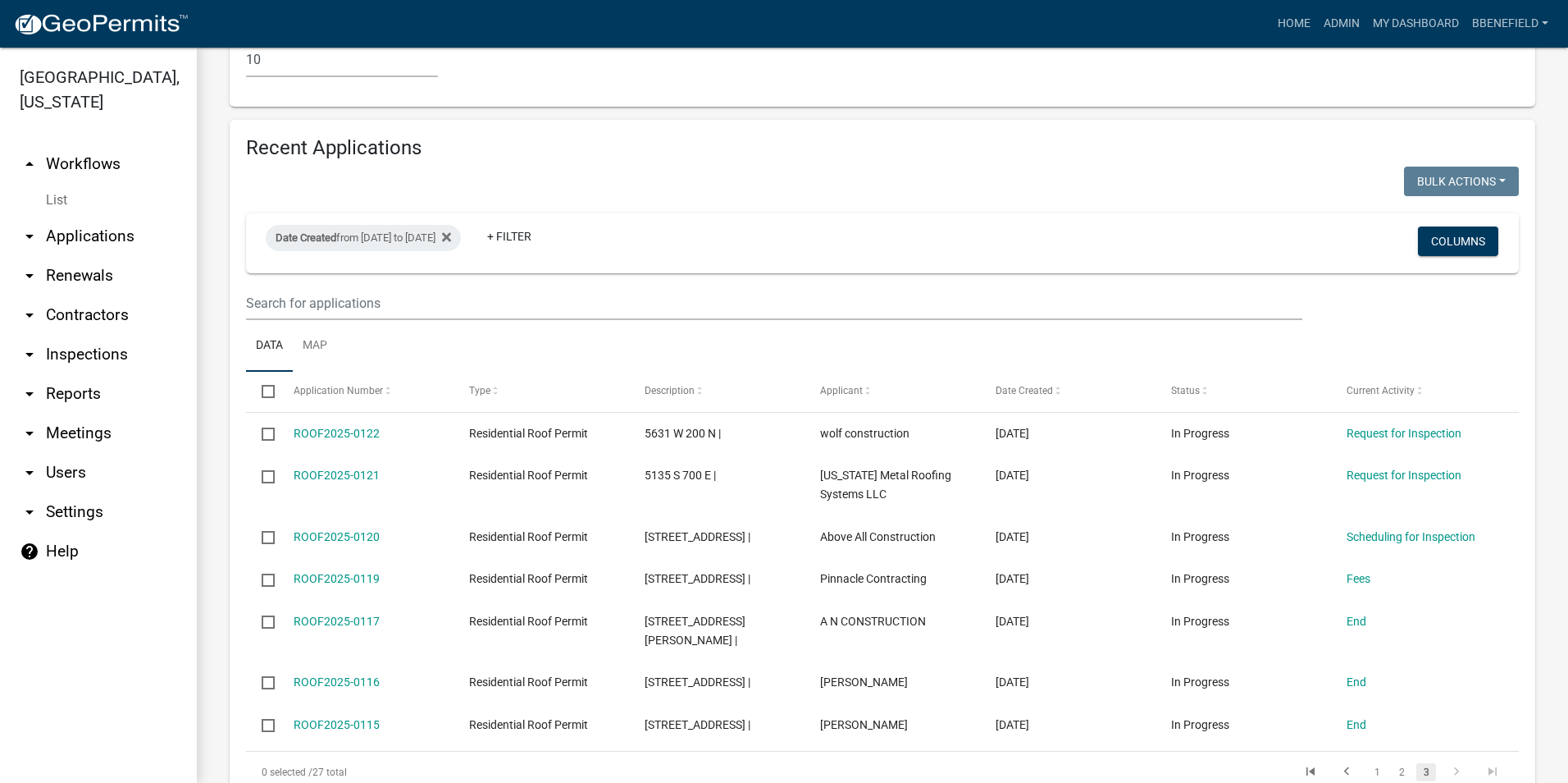
scroll to position [1066, 0]
